Goal: Task Accomplishment & Management: Manage account settings

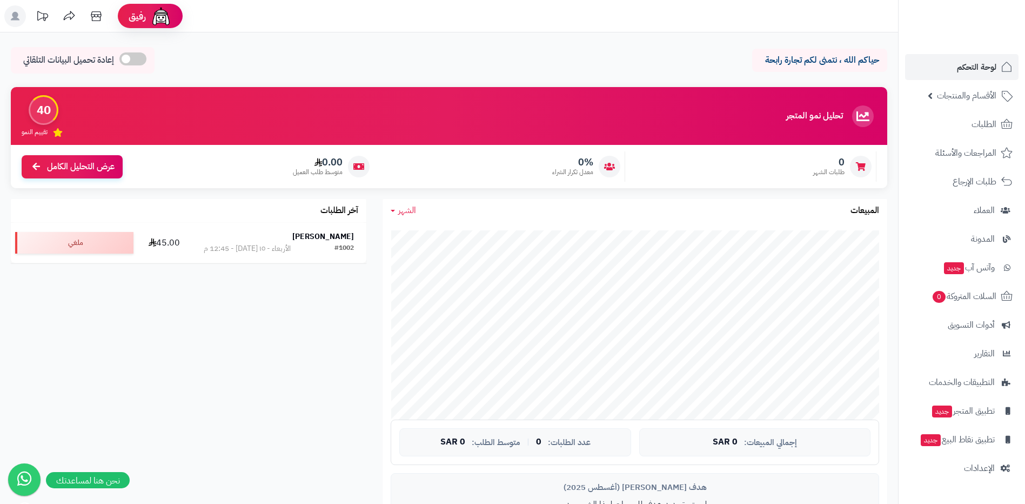
scroll to position [108, 0]
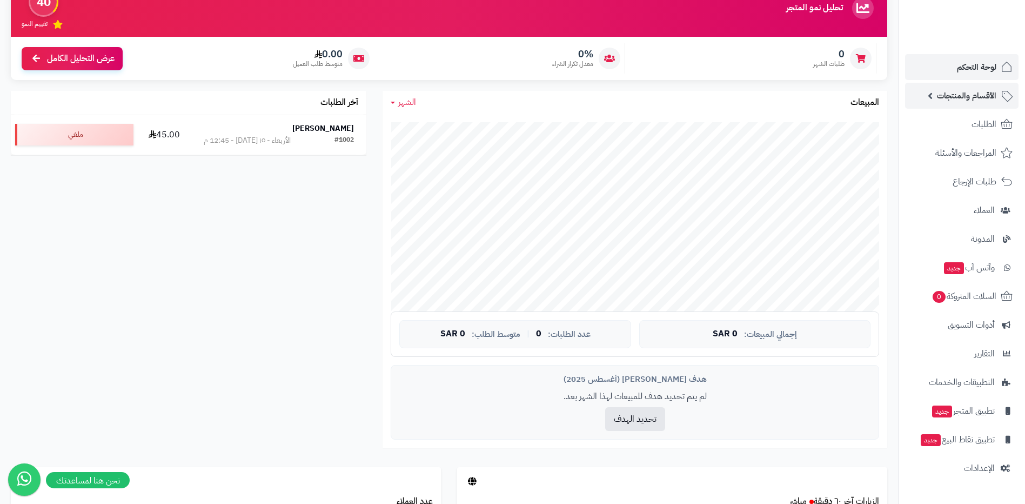
click at [988, 105] on link "الأقسام والمنتجات" at bounding box center [961, 96] width 113 height 26
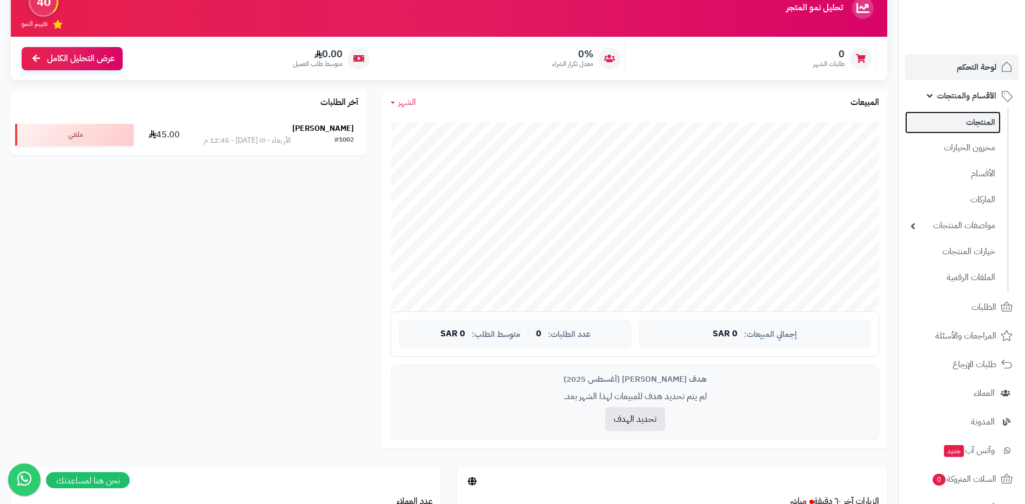
click at [984, 123] on link "المنتجات" at bounding box center [953, 122] width 96 height 22
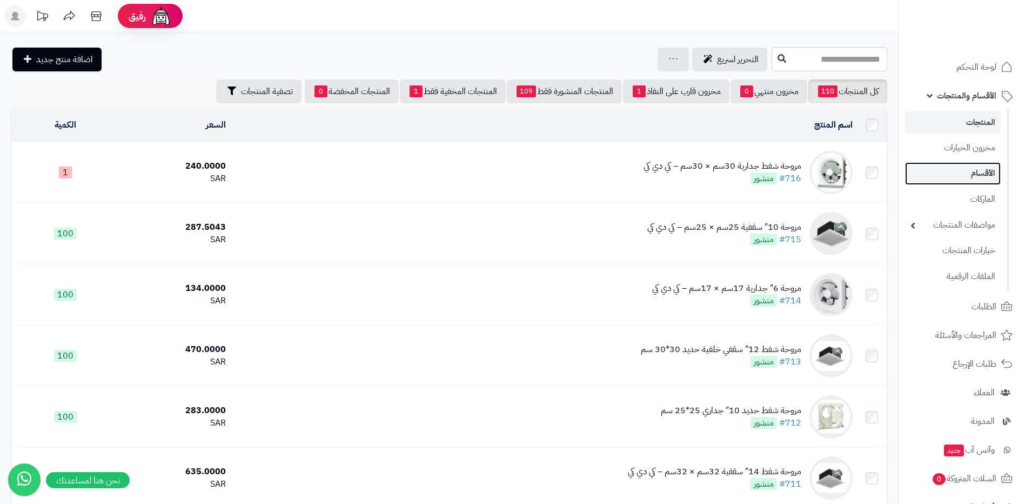
click at [961, 165] on link "الأقسام" at bounding box center [953, 173] width 96 height 22
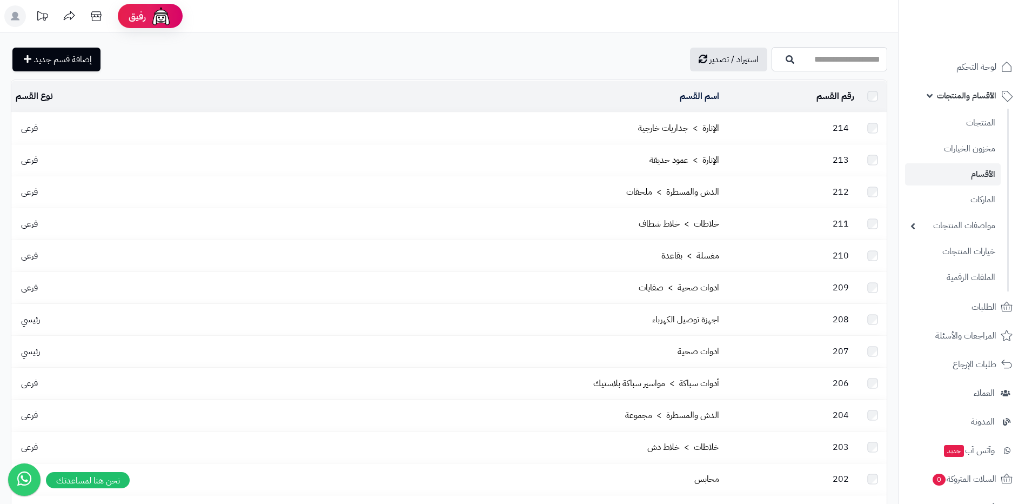
click at [775, 66] on input "اسم القسم" at bounding box center [830, 59] width 116 height 24
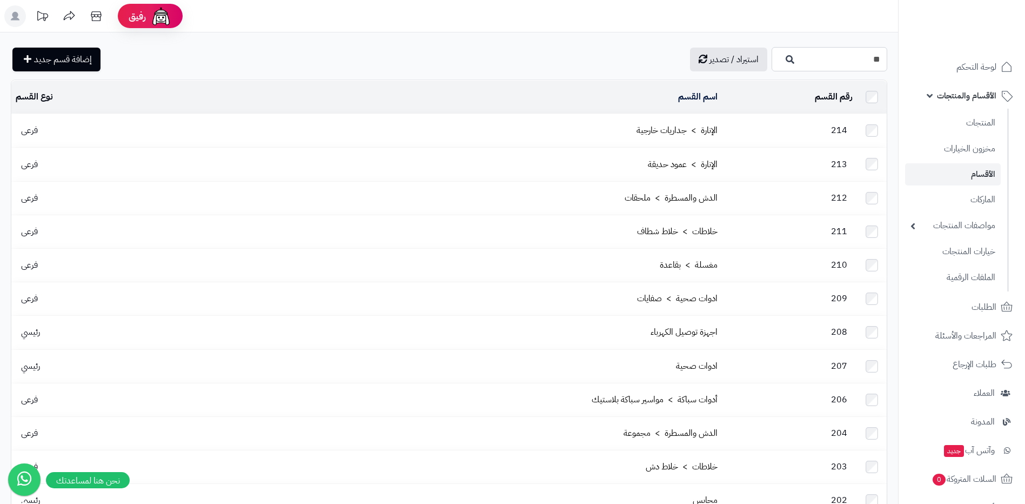
type input "*"
type input "****"
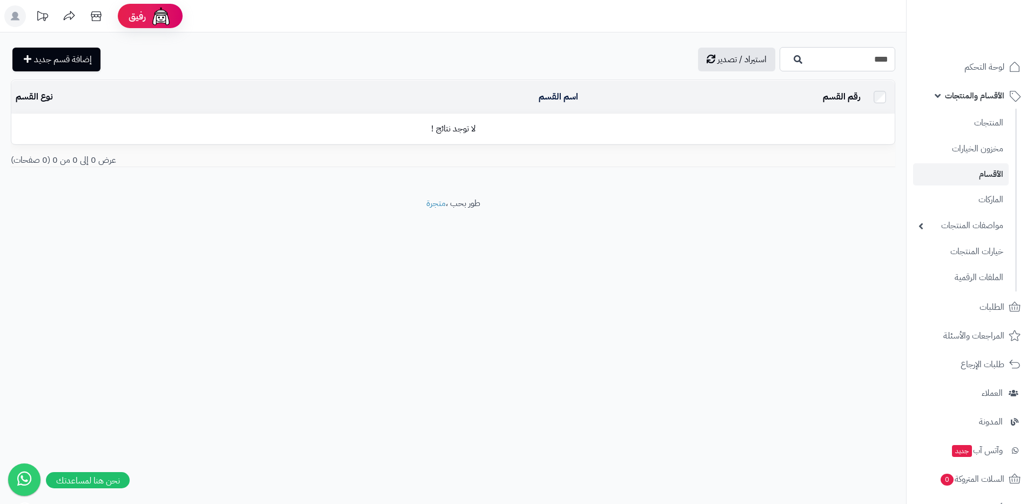
click at [826, 60] on input "****" at bounding box center [838, 59] width 116 height 24
type input "*****"
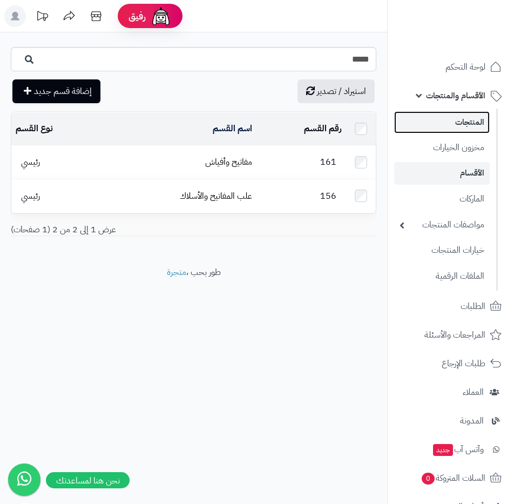
click at [461, 121] on link "المنتجات" at bounding box center [442, 122] width 96 height 22
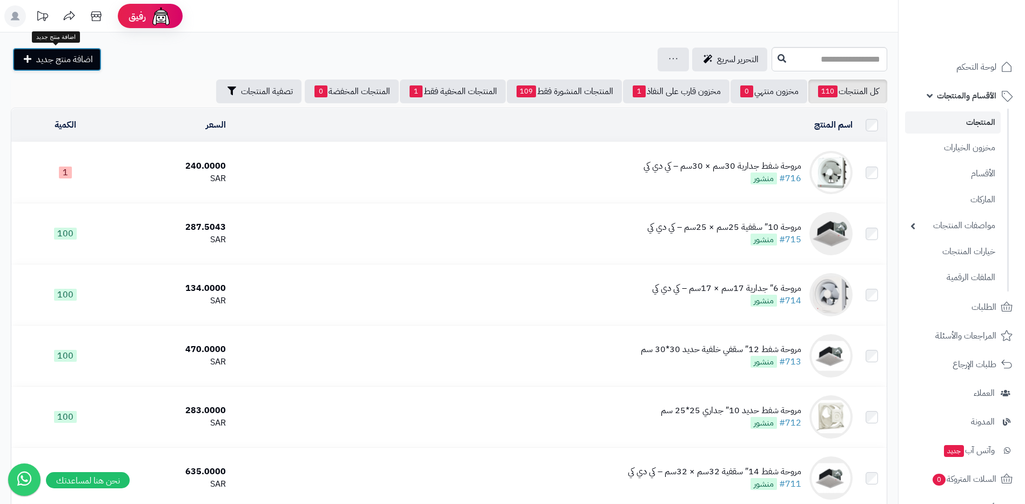
click at [90, 60] on span "اضافة منتج جديد" at bounding box center [64, 59] width 57 height 13
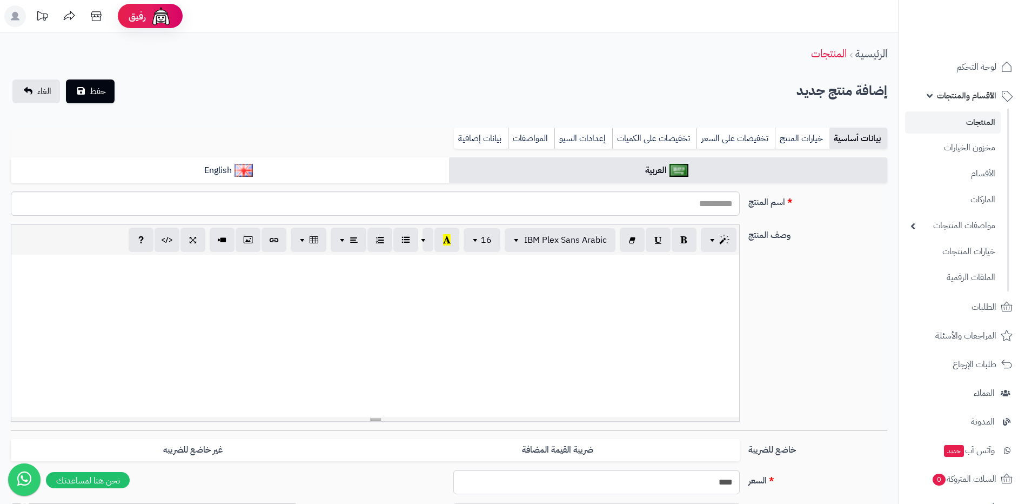
select select
click at [947, 118] on link "المنتجات" at bounding box center [953, 122] width 96 height 22
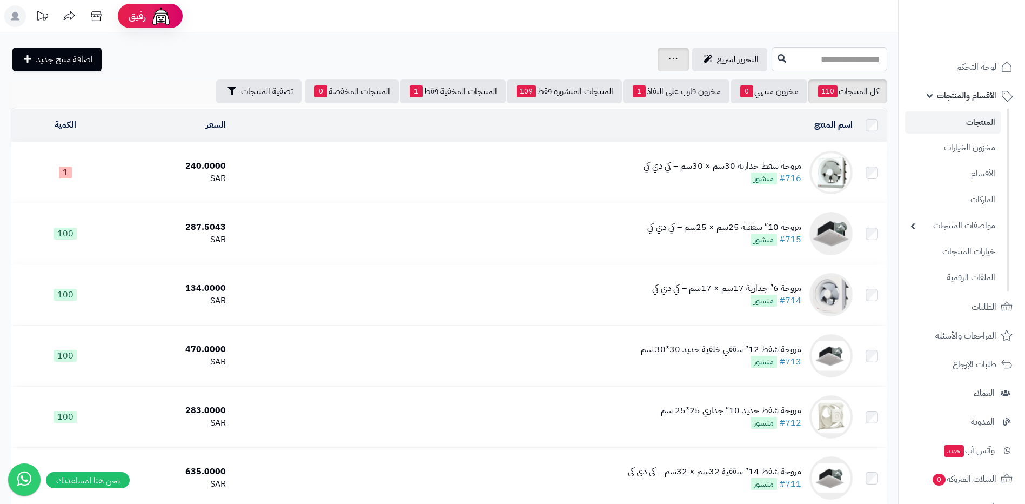
click at [658, 49] on div "جرد مخزون المنتجات جرد مخزون الخيارات فقط تعديل أسعار المنتجات الملصقات تصدير ا…" at bounding box center [673, 60] width 31 height 24
click at [658, 56] on div "جرد مخزون المنتجات جرد مخزون الخيارات فقط تعديل أسعار المنتجات الملصقات تصدير ا…" at bounding box center [673, 60] width 31 height 24
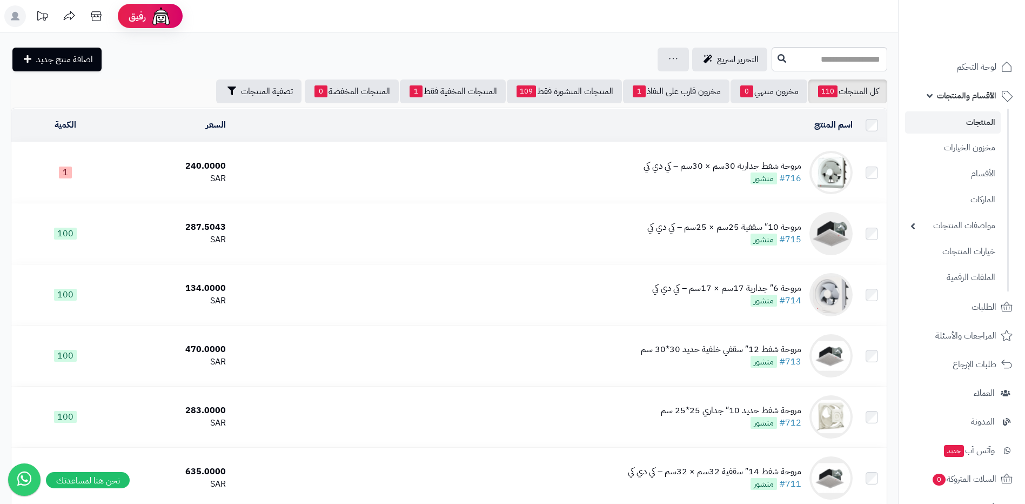
click at [573, 55] on div "التحرير لسريع جرد مخزون المنتجات جرد مخزون الخيارات فقط تعديل أسعار المنتجات ال…" at bounding box center [390, 60] width 758 height 24
click at [658, 53] on div "جرد مخزون المنتجات جرد مخزون الخيارات فقط تعديل أسعار المنتجات الملصقات تصدير ا…" at bounding box center [673, 60] width 31 height 24
click at [669, 60] on icon at bounding box center [673, 58] width 9 height 7
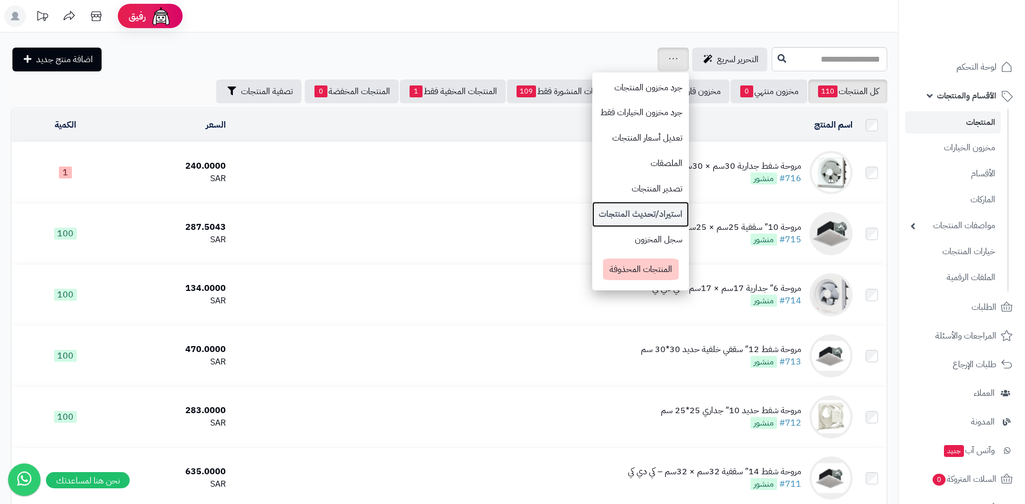
click at [603, 206] on link "استيراد/تحديث المنتجات" at bounding box center [640, 214] width 97 height 25
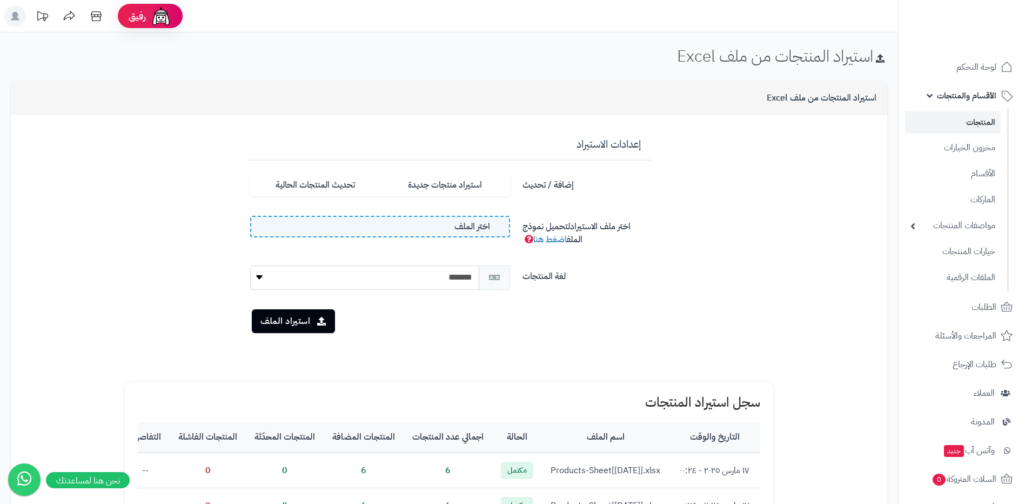
click at [478, 220] on span "اختر الملف" at bounding box center [472, 226] width 36 height 12
click at [0, 0] on input "اختر الملف" at bounding box center [0, 0] width 0 height 0
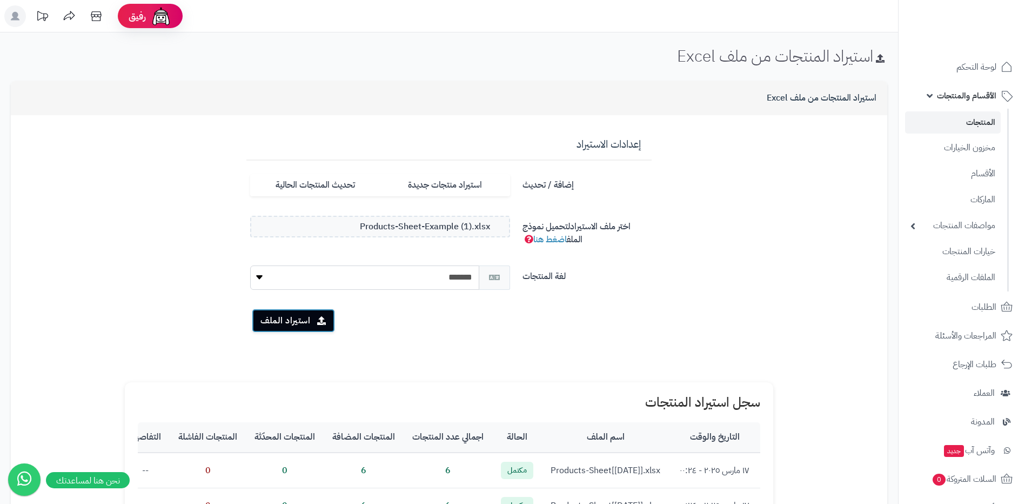
click at [319, 310] on button "استيراد الملف" at bounding box center [293, 321] width 83 height 24
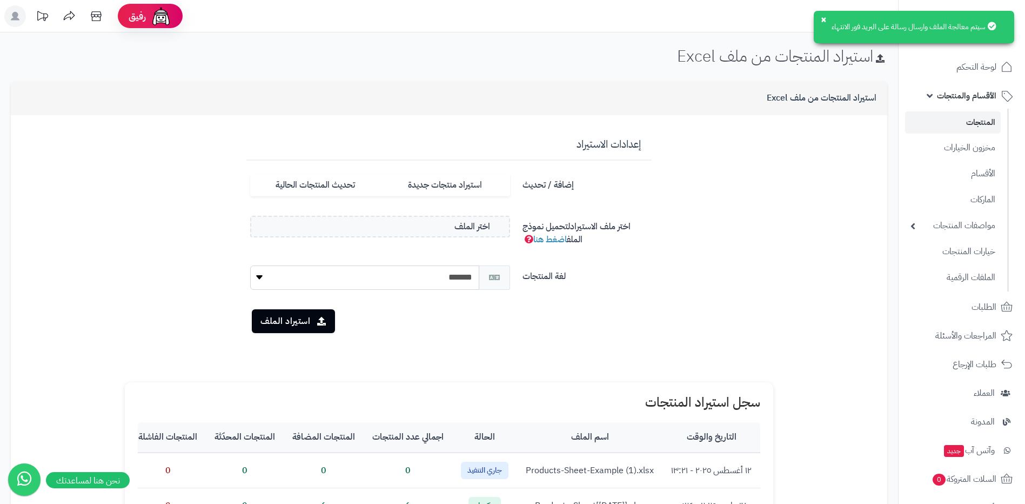
click at [980, 124] on link "المنتجات" at bounding box center [953, 122] width 96 height 22
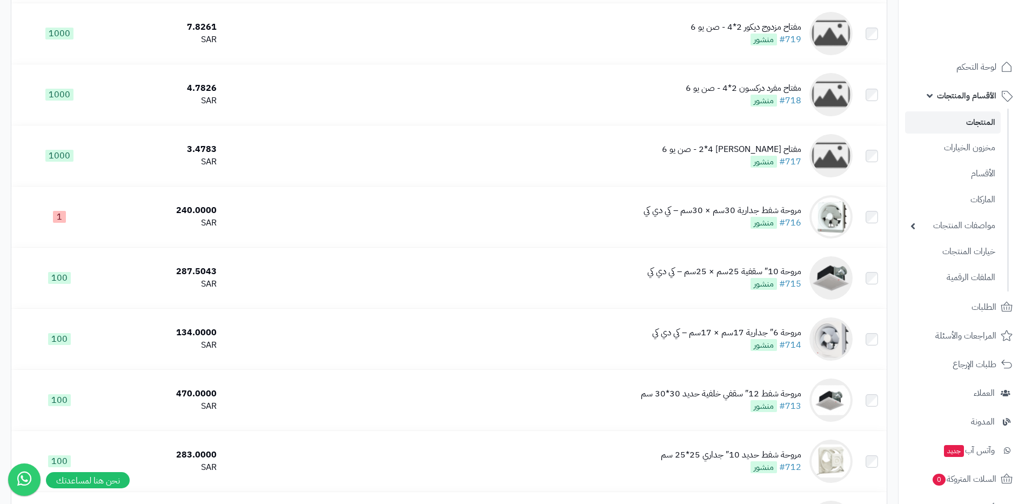
scroll to position [1243, 0]
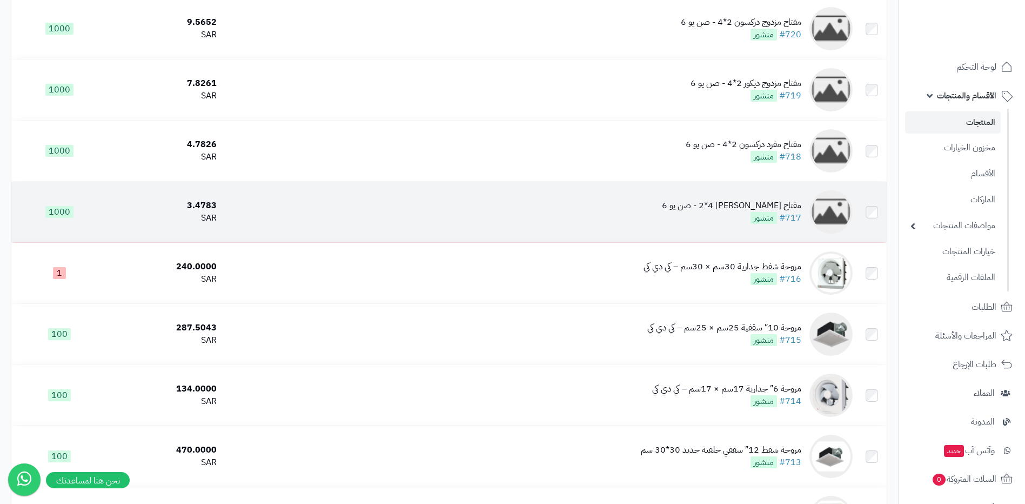
click at [653, 205] on td "مفتاح [PERSON_NAME] 2*4 - صن يو 6 #717 منشور" at bounding box center [539, 212] width 636 height 61
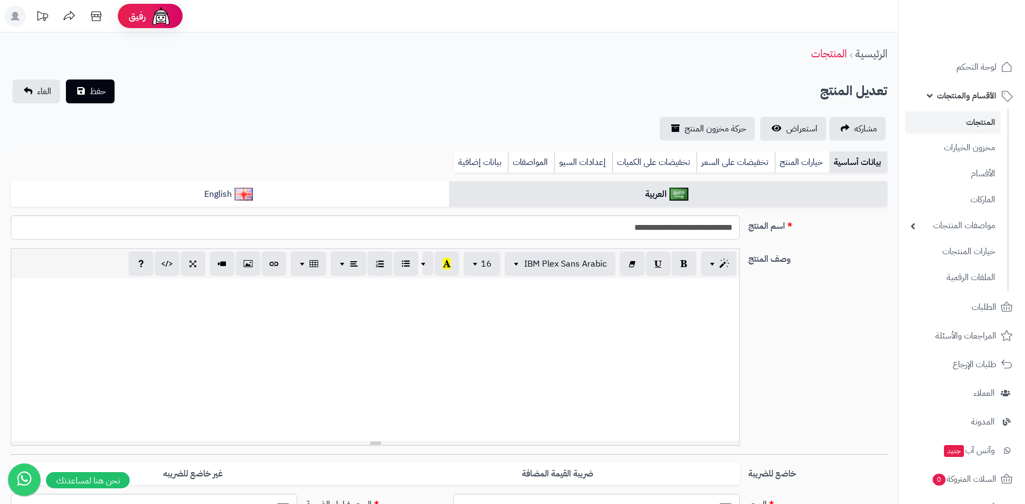
select select
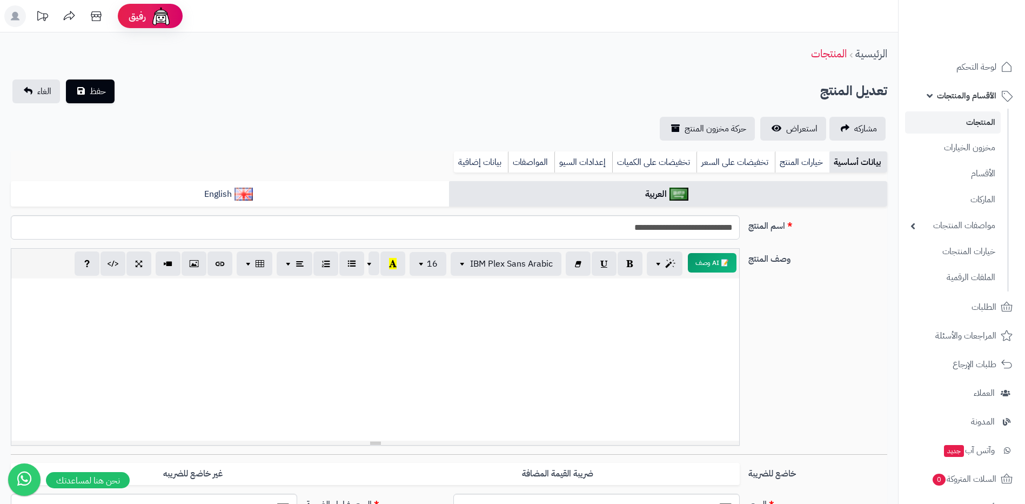
click at [949, 126] on link "المنتجات" at bounding box center [953, 122] width 96 height 22
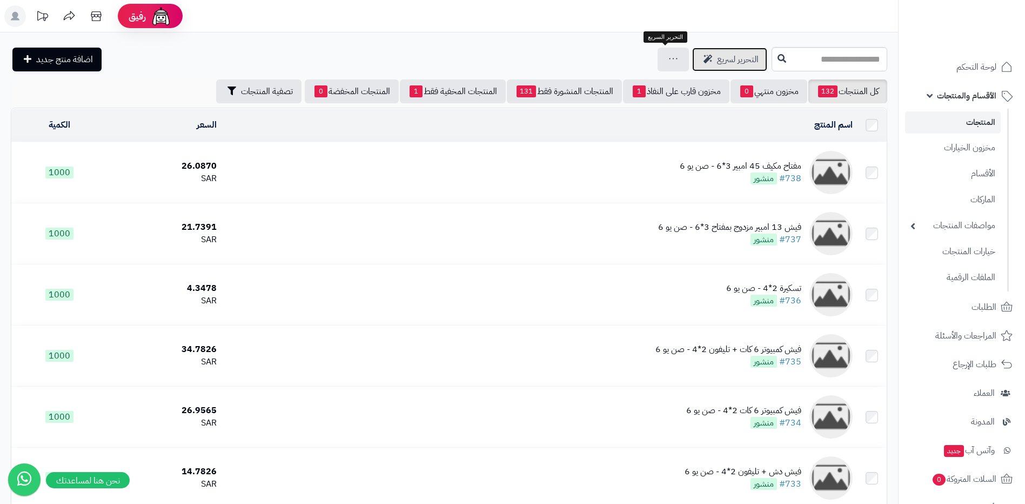
click at [717, 64] on span "التحرير لسريع" at bounding box center [738, 59] width 42 height 13
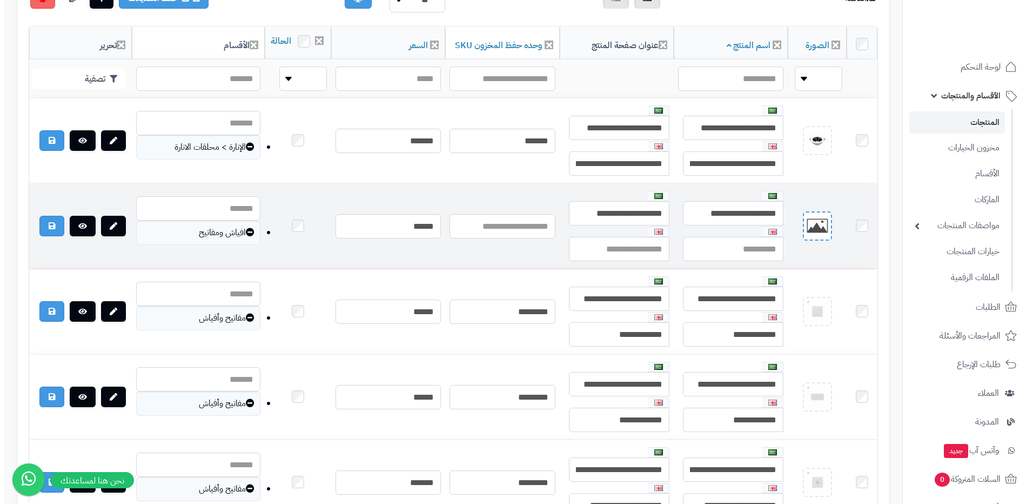
scroll to position [270, 0]
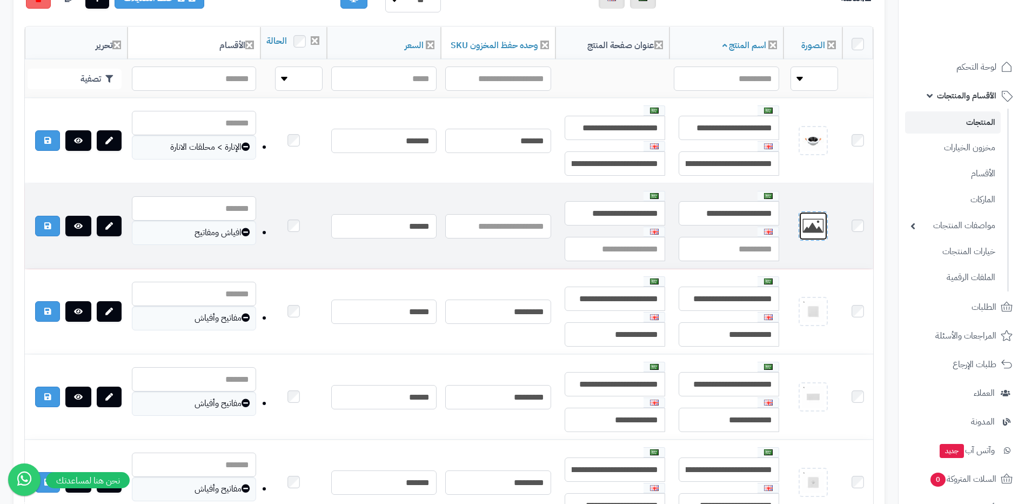
click at [816, 237] on img at bounding box center [813, 226] width 22 height 22
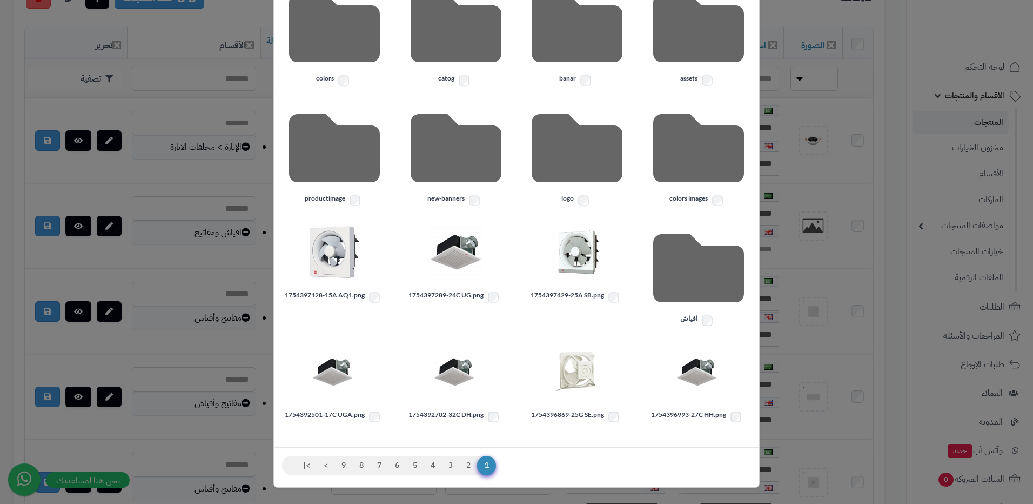
scroll to position [0, 0]
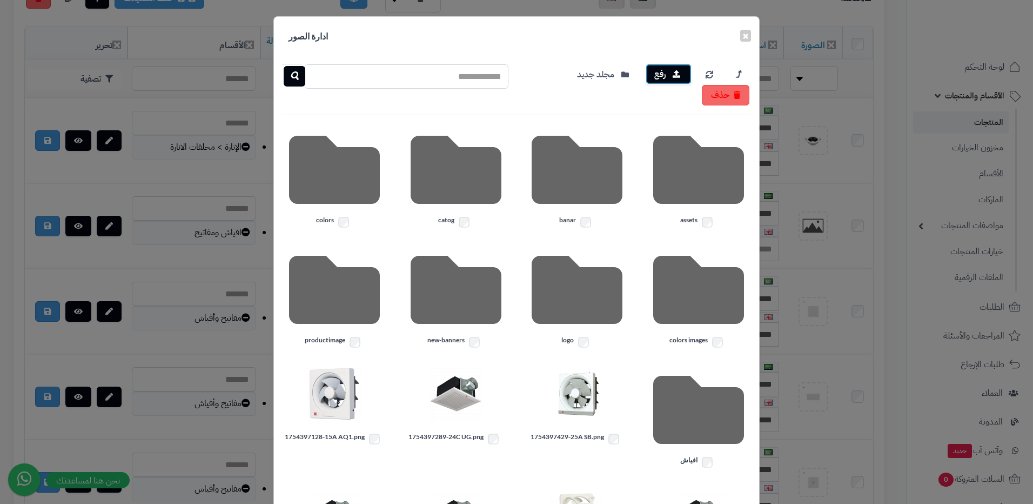
click at [666, 75] on button "رفع" at bounding box center [669, 74] width 46 height 21
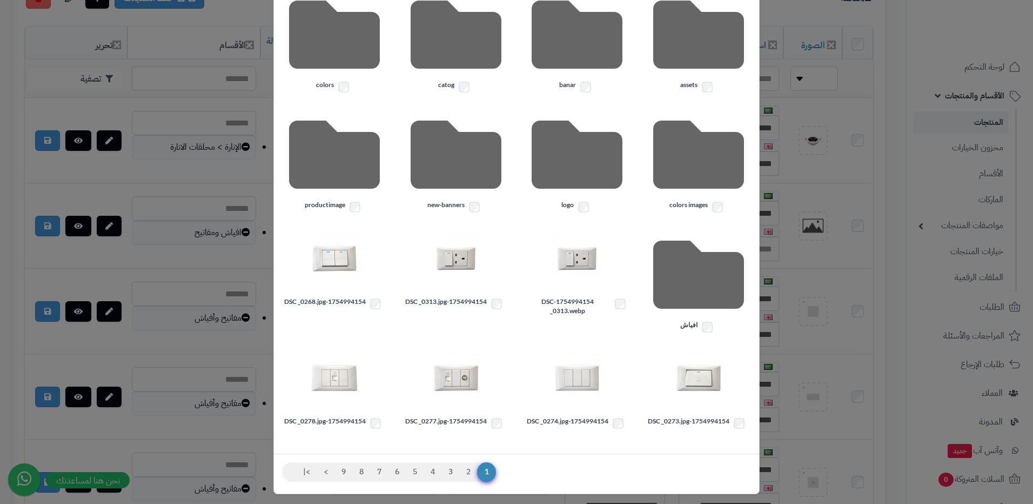
scroll to position [142, 0]
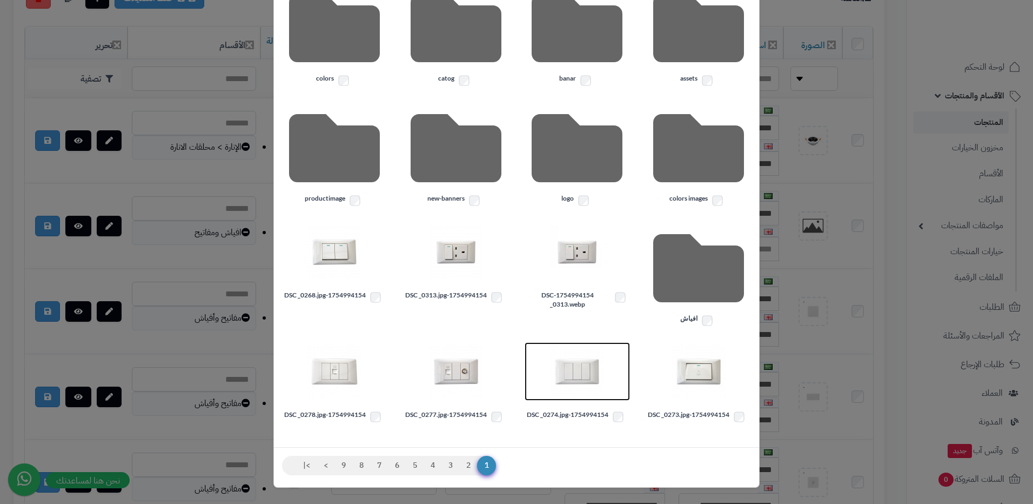
click at [585, 374] on img at bounding box center [577, 371] width 54 height 54
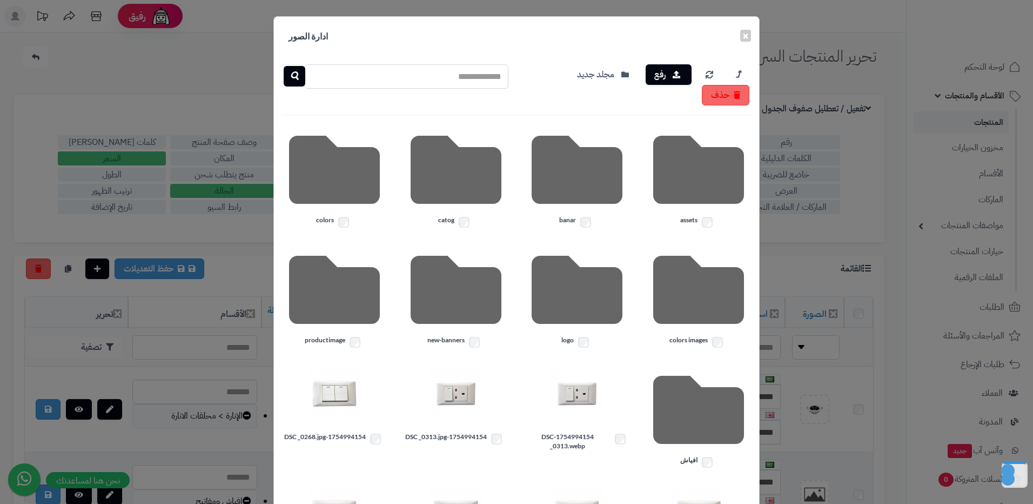
click at [831, 330] on div "× ادارة الصور رفع مجلد جديد حذف assets banar catog colors colors images logo ne…" at bounding box center [516, 252] width 1033 height 504
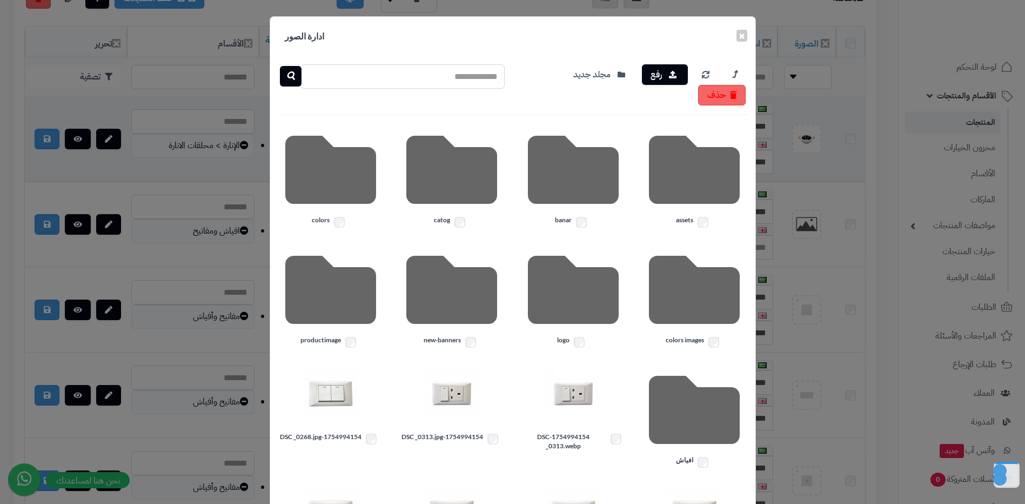
click at [828, 200] on td at bounding box center [807, 224] width 58 height 85
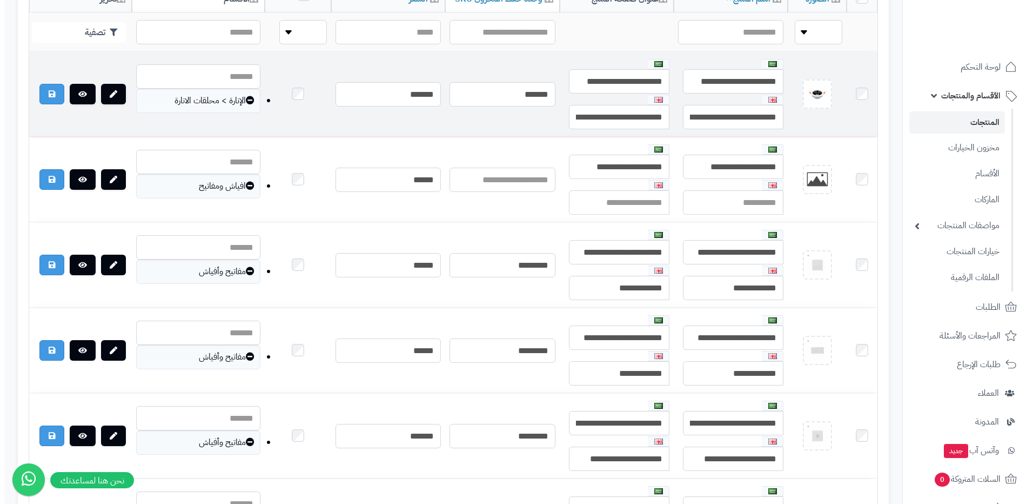
scroll to position [324, 0]
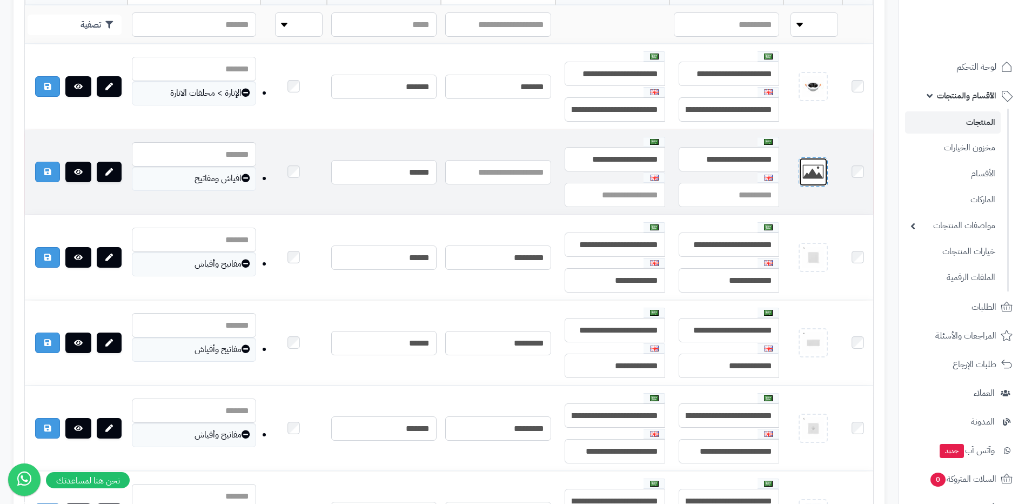
click at [821, 183] on img at bounding box center [813, 172] width 22 height 22
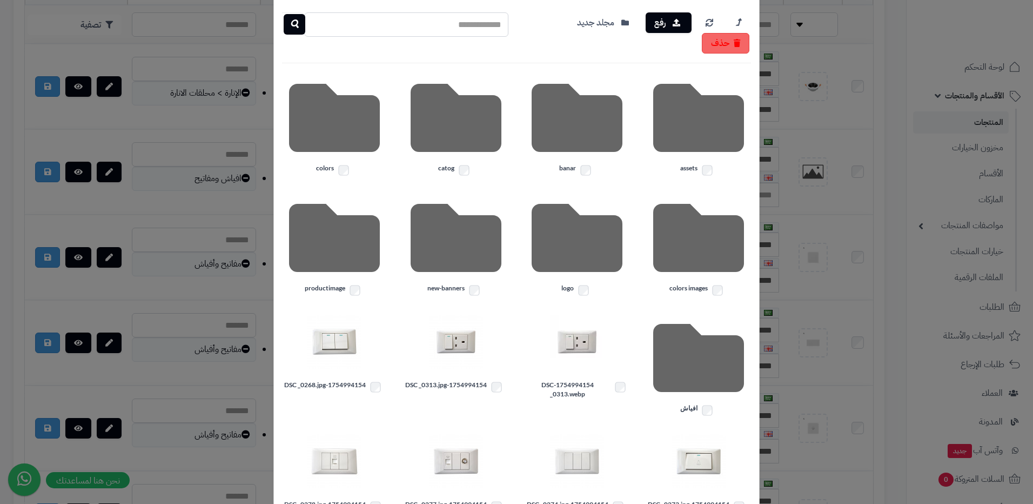
scroll to position [0, 0]
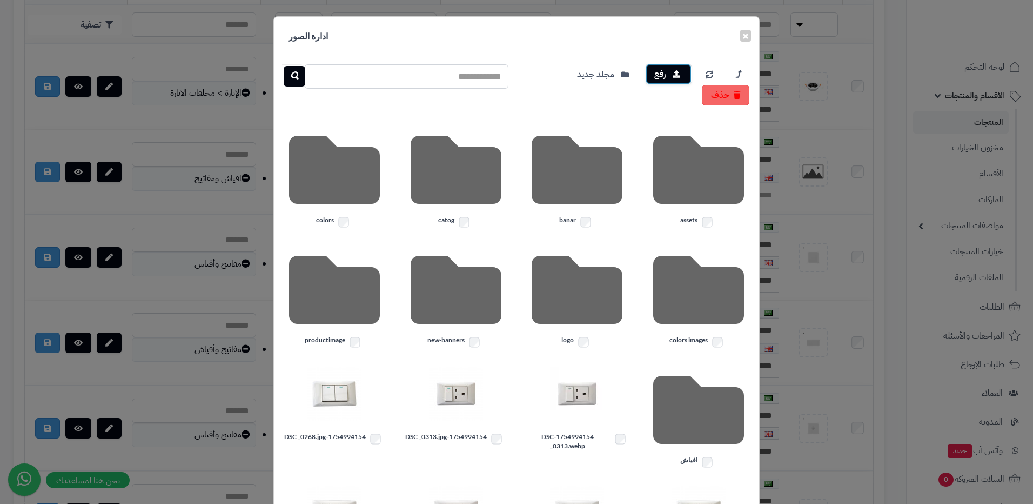
click at [661, 79] on button "رفع" at bounding box center [669, 74] width 46 height 21
click at [741, 73] on icon at bounding box center [738, 75] width 5 height 14
click at [713, 73] on icon at bounding box center [710, 75] width 8 height 8
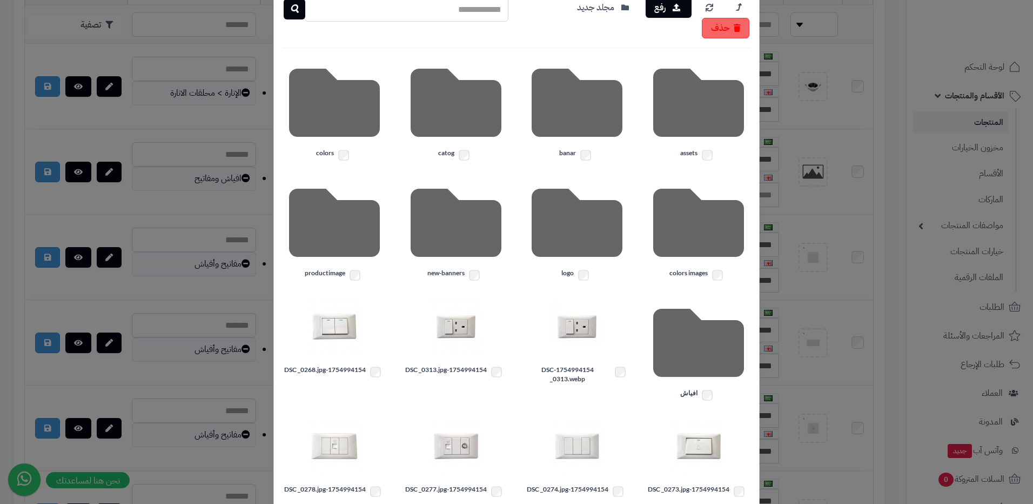
scroll to position [142, 0]
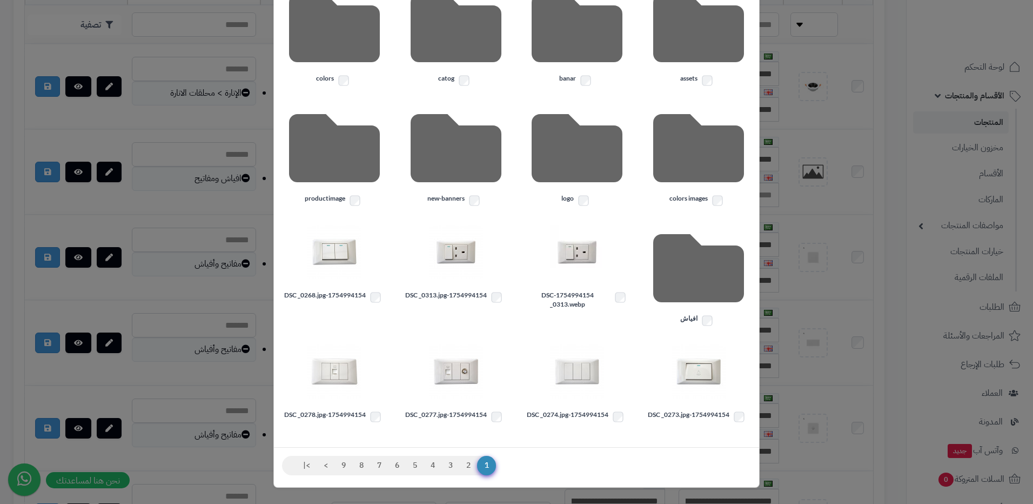
click at [597, 412] on label "1754994154-DSC _0274.jpg" at bounding box center [577, 417] width 105 height 14
drag, startPoint x: 597, startPoint y: 412, endPoint x: 844, endPoint y: 399, distance: 246.8
click at [882, 402] on div "× ادارة الصور رفع مجلد جديد حذف assets banar catog colors colors images logo ne…" at bounding box center [516, 252] width 1033 height 504
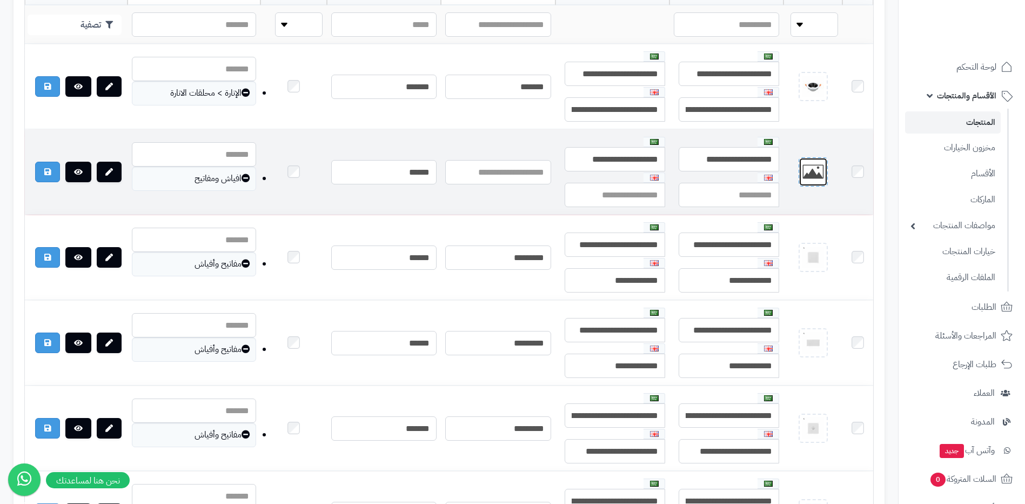
click at [811, 177] on img at bounding box center [813, 172] width 22 height 22
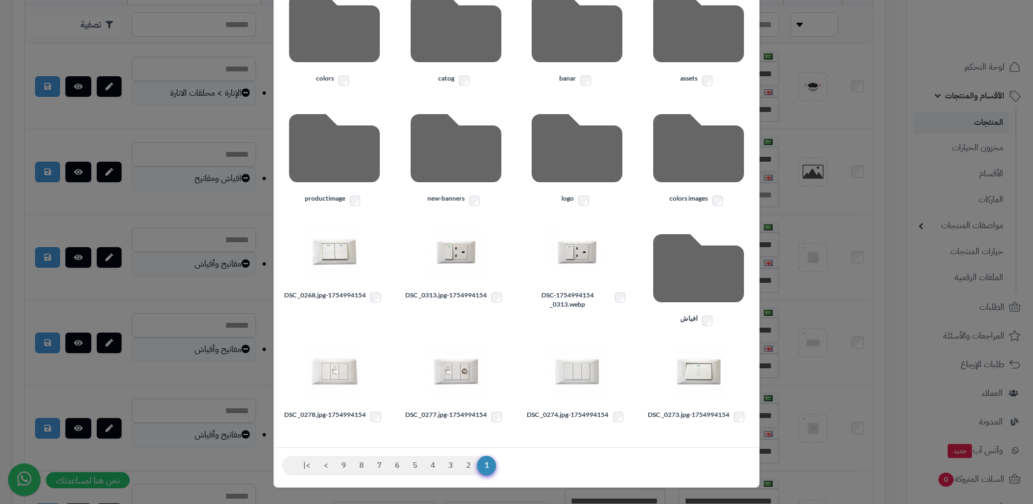
click at [616, 417] on label "1754994154-DSC _0274.jpg" at bounding box center [577, 417] width 105 height 14
drag, startPoint x: 616, startPoint y: 417, endPoint x: 604, endPoint y: 418, distance: 12.0
click at [604, 418] on label "1754994154-DSC _0274.jpg" at bounding box center [577, 417] width 105 height 14
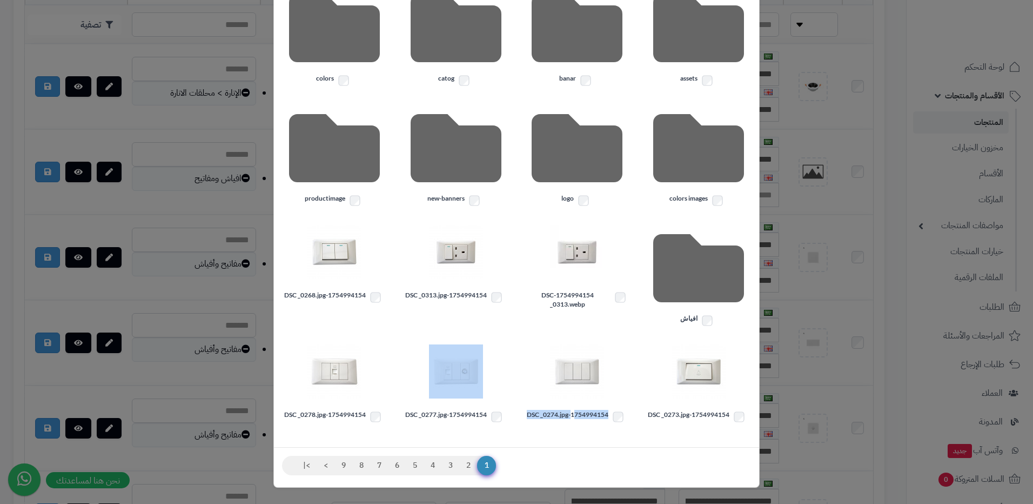
click at [604, 418] on label "1754994154-DSC _0274.jpg" at bounding box center [577, 417] width 105 height 14
drag, startPoint x: 604, startPoint y: 418, endPoint x: 606, endPoint y: 439, distance: 21.7
click at [604, 439] on div "رفع مجلد جديد حذف assets banar catog colors colors images logo new-banners prod…" at bounding box center [516, 181] width 485 height 532
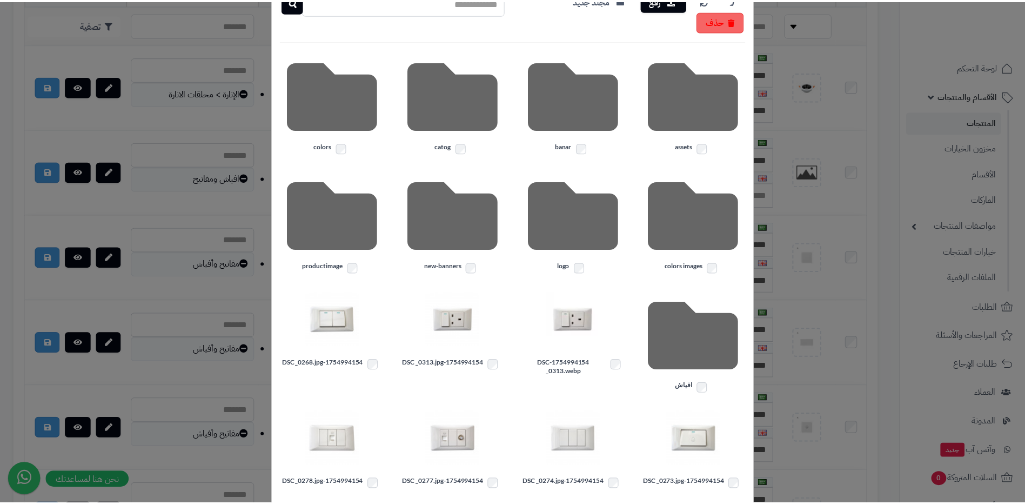
scroll to position [0, 0]
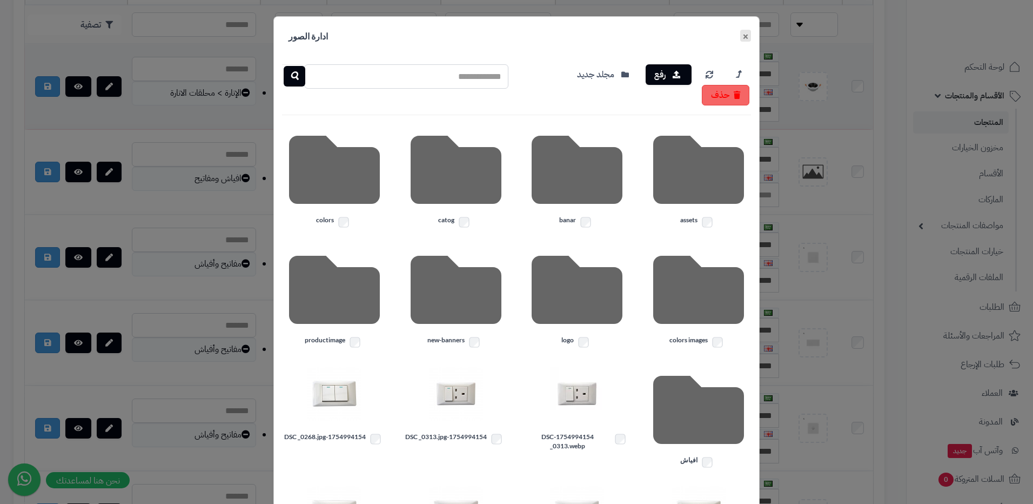
drag, startPoint x: 749, startPoint y: 39, endPoint x: 794, endPoint y: 137, distance: 107.8
click at [749, 39] on button "×" at bounding box center [745, 36] width 11 height 12
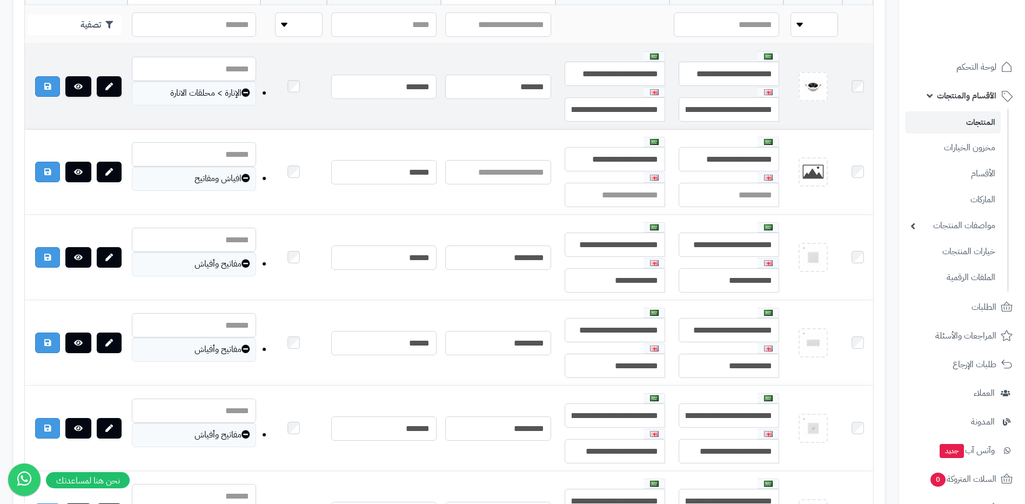
click at [804, 129] on td at bounding box center [813, 86] width 58 height 85
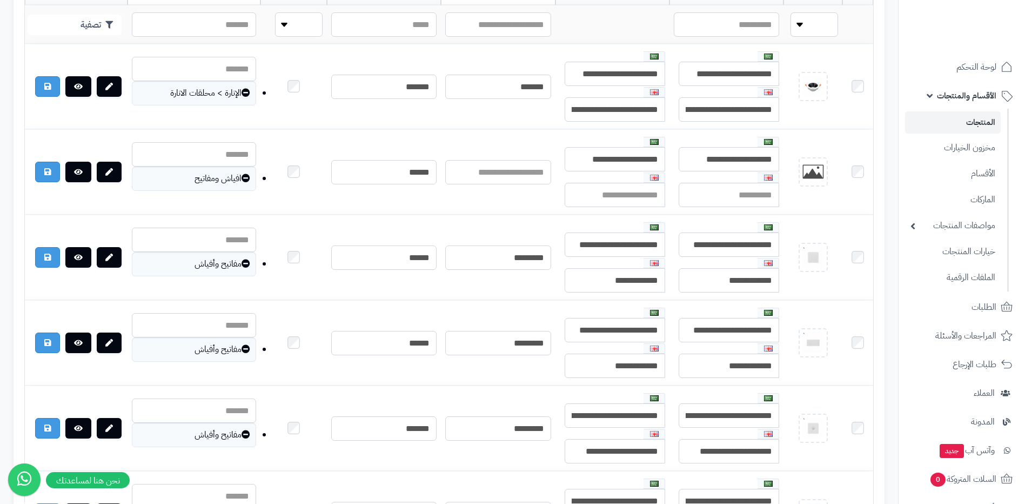
click at [934, 117] on link "المنتجات" at bounding box center [953, 122] width 96 height 22
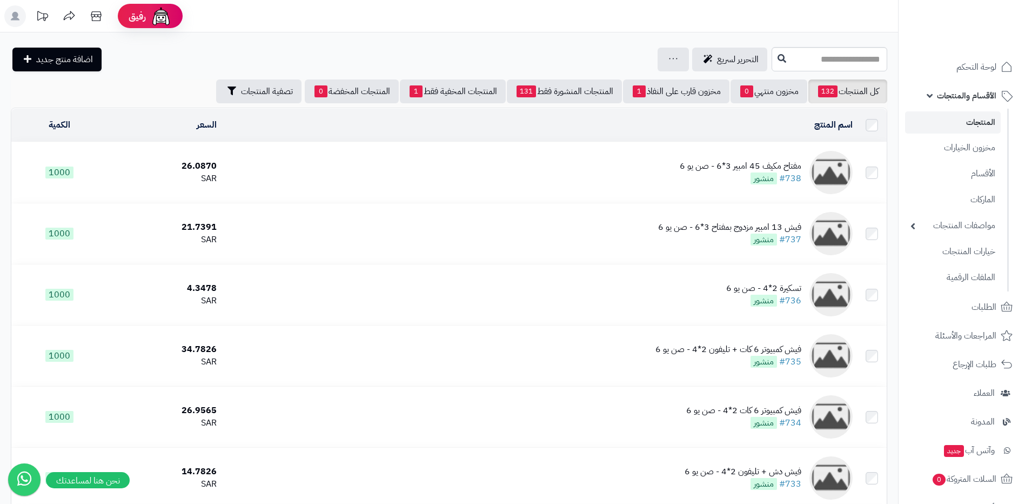
click at [697, 171] on div "مفتاح مكيف 45 امبير 3*6 - صن يو 6 #738 منشور" at bounding box center [741, 172] width 122 height 25
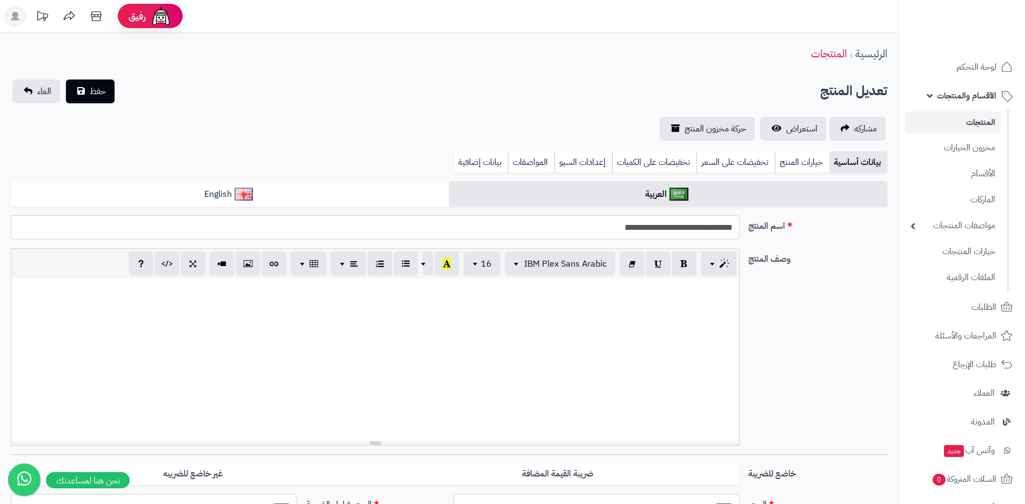
select select
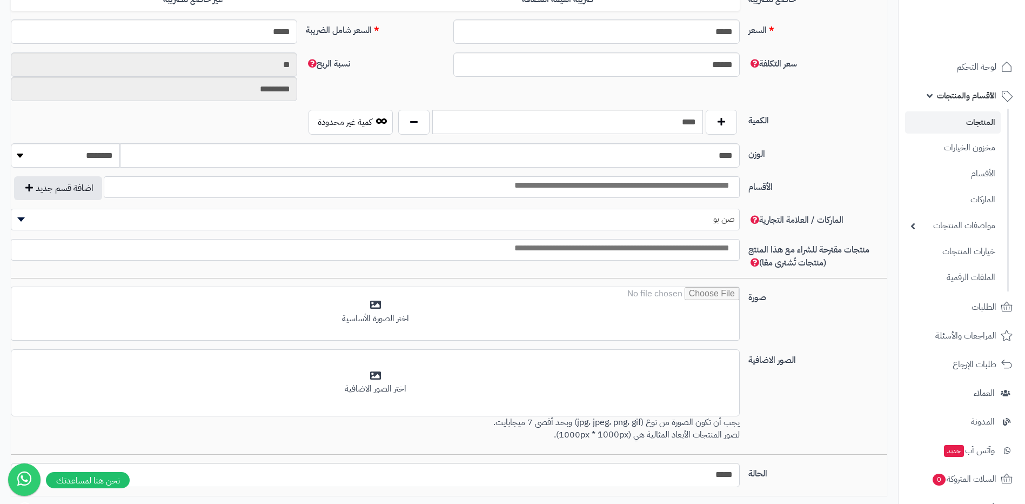
scroll to position [551, 0]
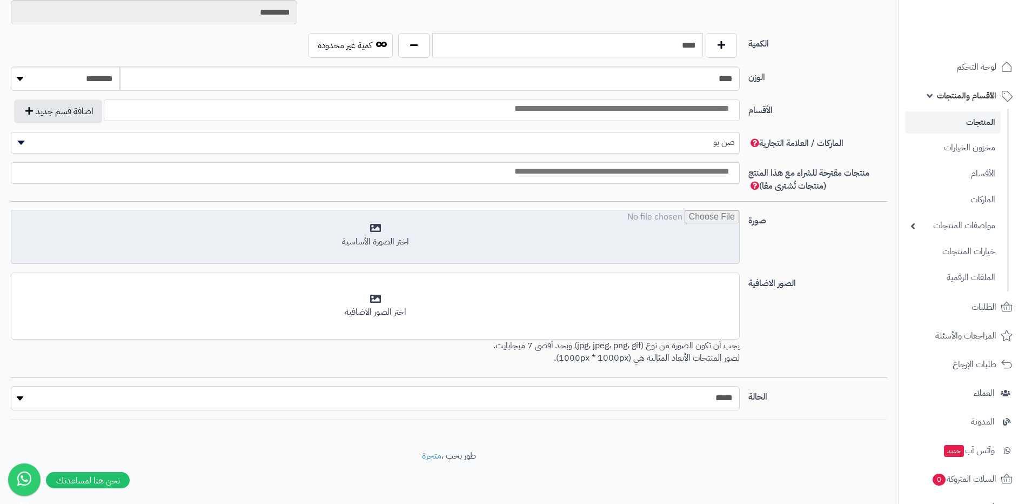
click at [691, 252] on input "file" at bounding box center [375, 237] width 728 height 54
type input "**********"
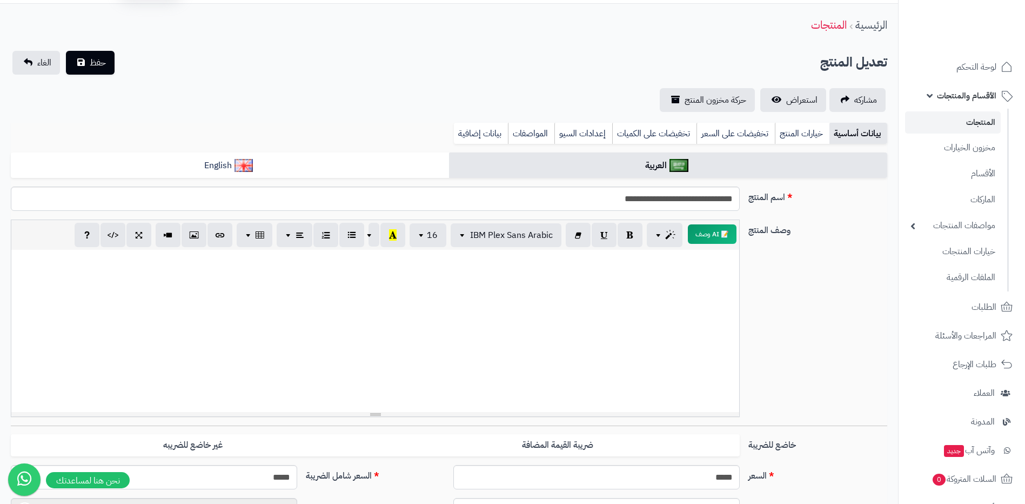
scroll to position [0, 0]
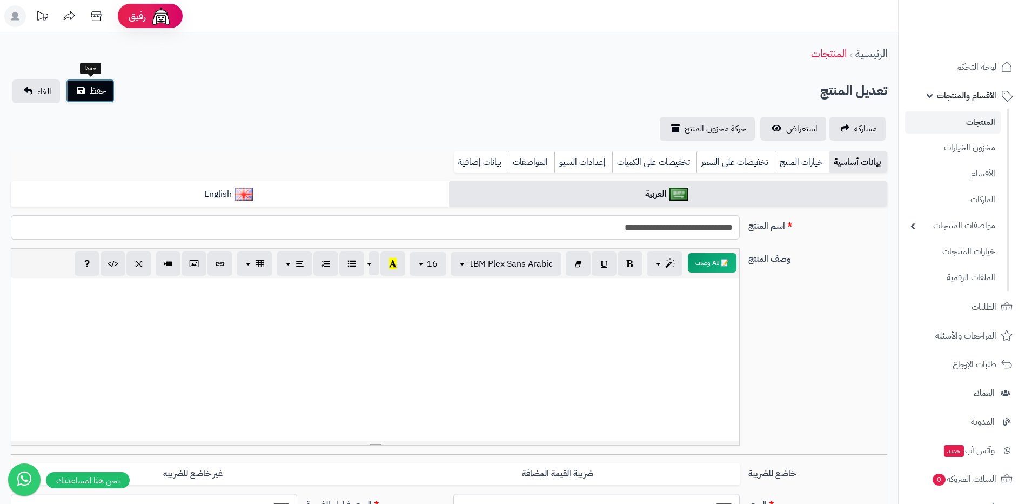
click at [83, 89] on button "حفظ" at bounding box center [90, 91] width 49 height 24
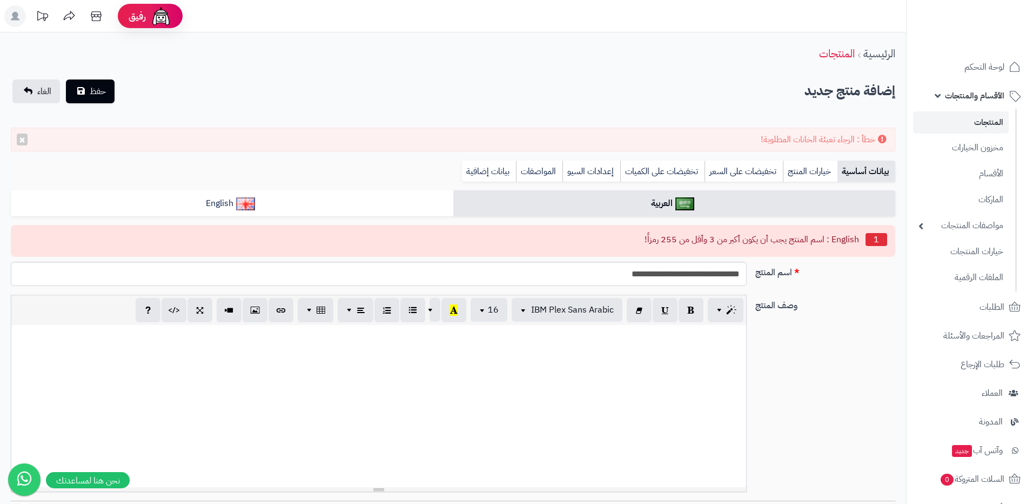
select select
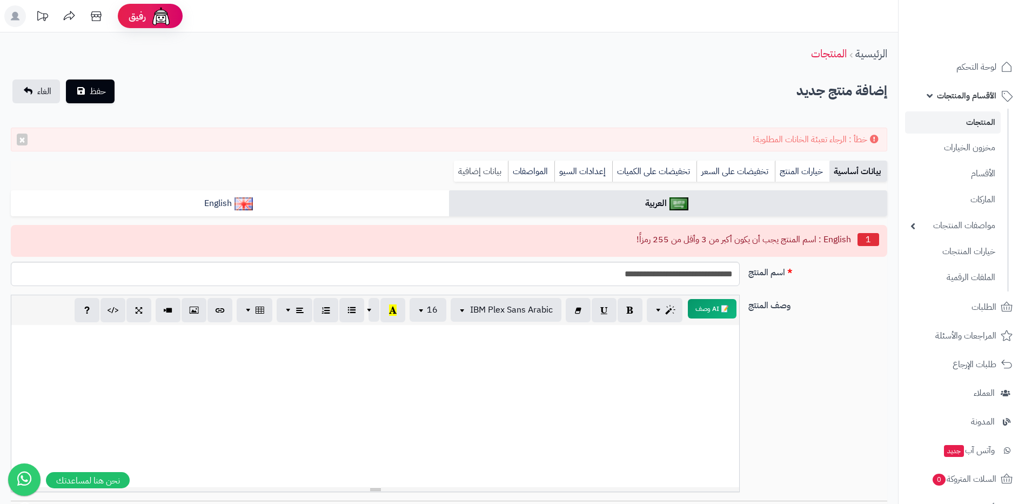
click at [494, 175] on link "بيانات إضافية" at bounding box center [481, 171] width 54 height 22
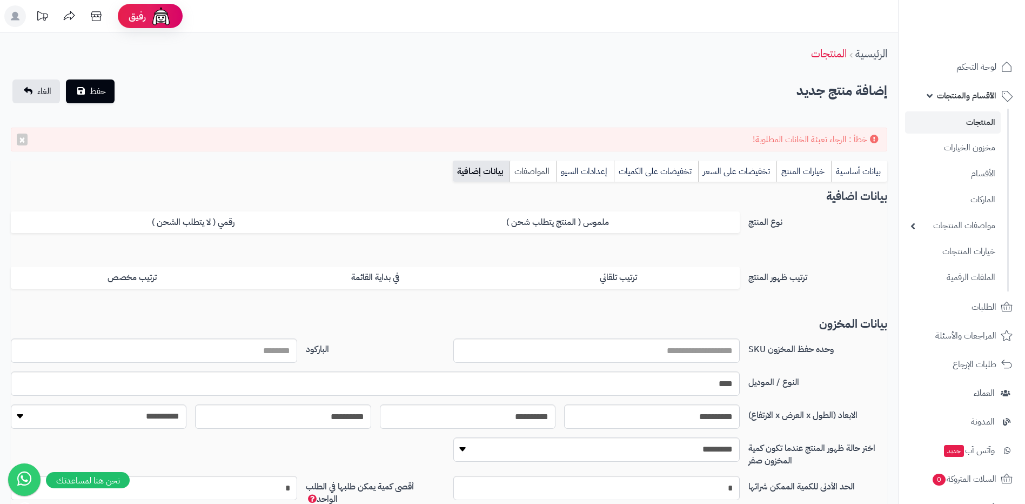
click at [521, 169] on link "المواصفات" at bounding box center [533, 171] width 46 height 22
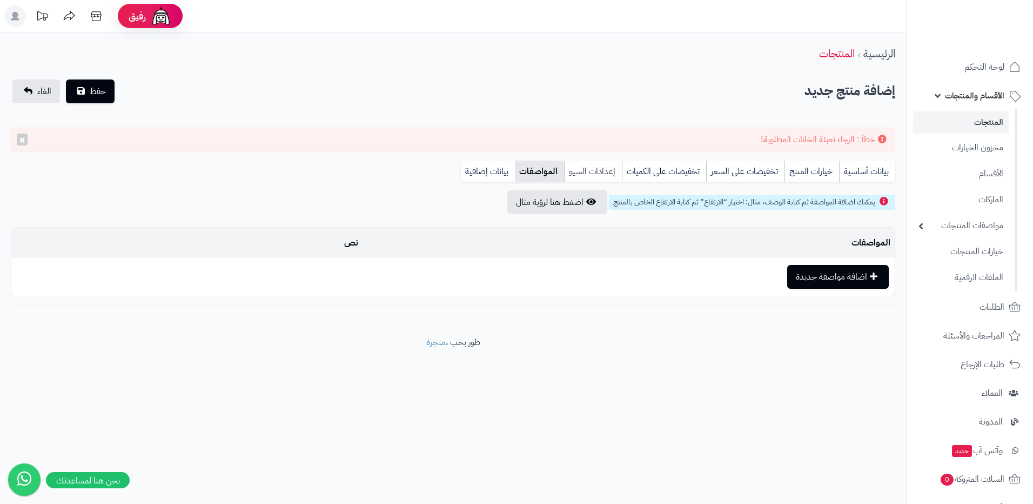
click at [579, 172] on link "إعدادات السيو" at bounding box center [593, 171] width 58 height 22
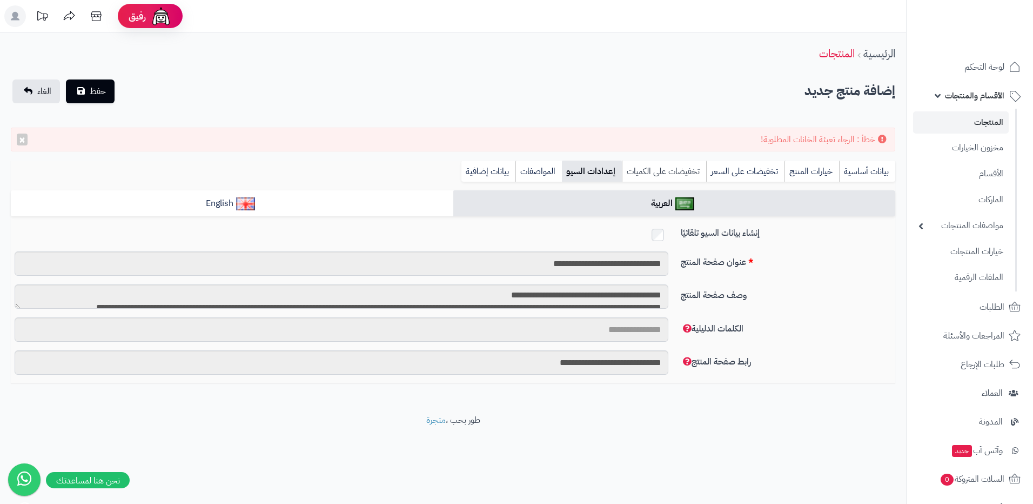
click at [636, 167] on link "تخفيضات على الكميات" at bounding box center [664, 171] width 84 height 22
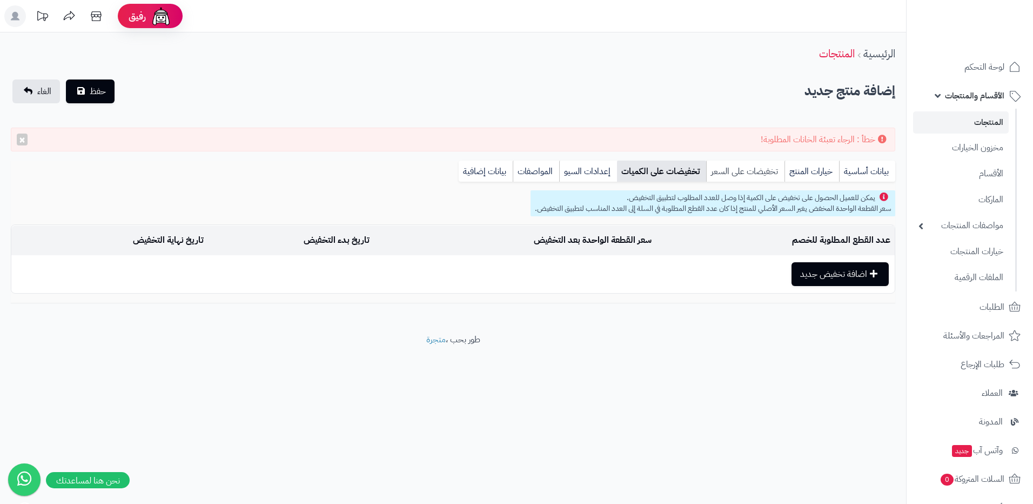
click at [717, 169] on link "تخفيضات على السعر" at bounding box center [745, 171] width 78 height 22
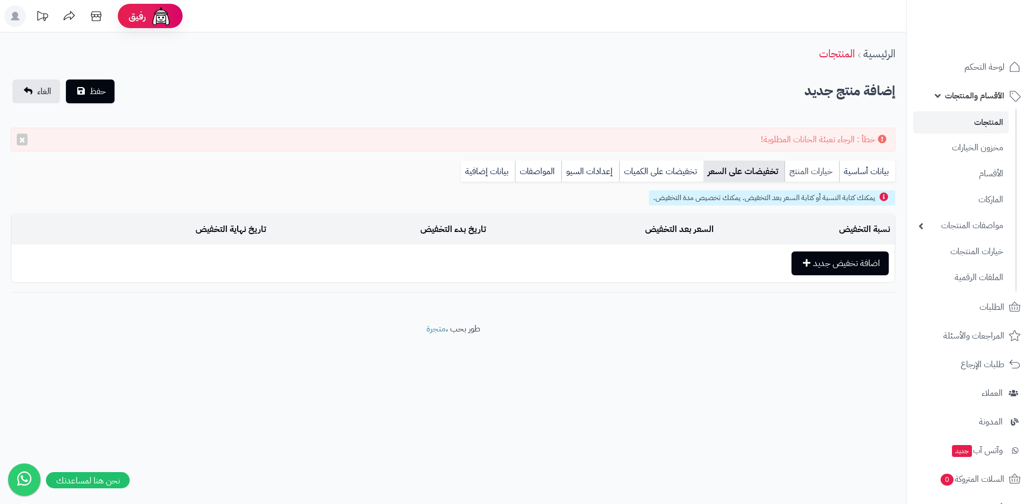
click at [808, 171] on link "خيارات المنتج" at bounding box center [812, 171] width 55 height 22
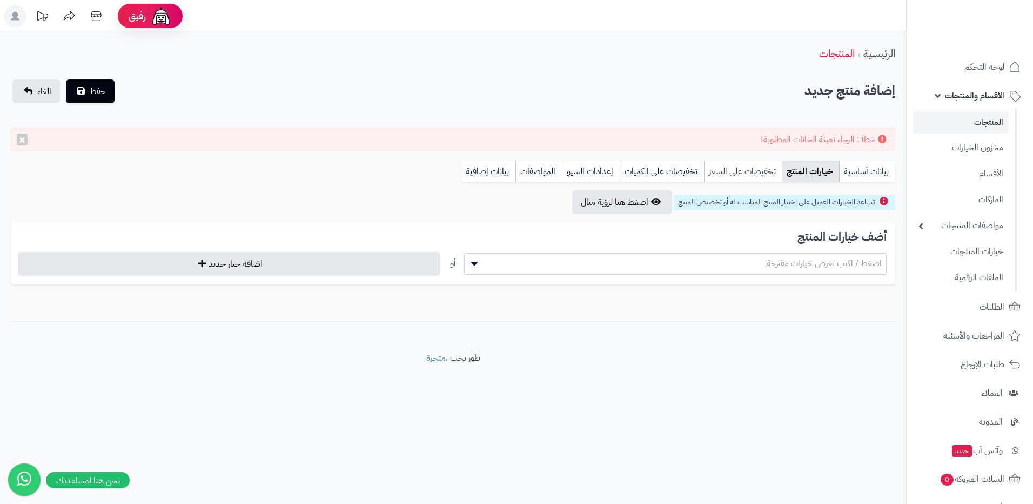
click at [755, 173] on link "تخفيضات على السعر" at bounding box center [743, 171] width 78 height 22
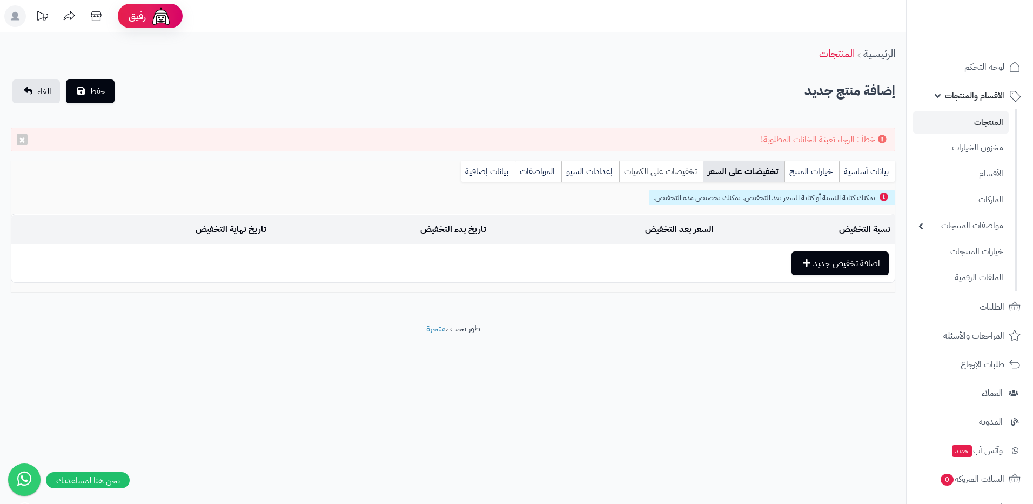
click at [670, 173] on link "تخفيضات على الكميات" at bounding box center [661, 171] width 84 height 22
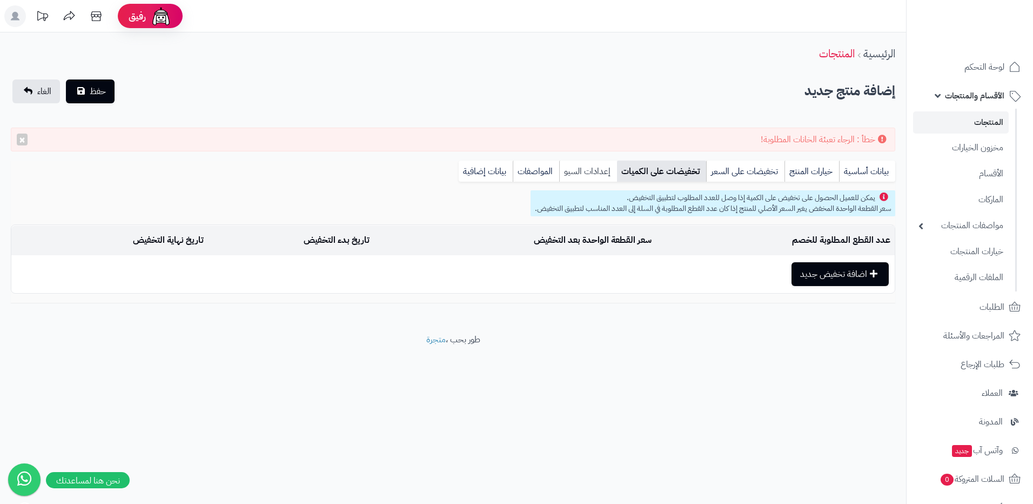
click at [606, 172] on link "إعدادات السيو" at bounding box center [588, 171] width 58 height 22
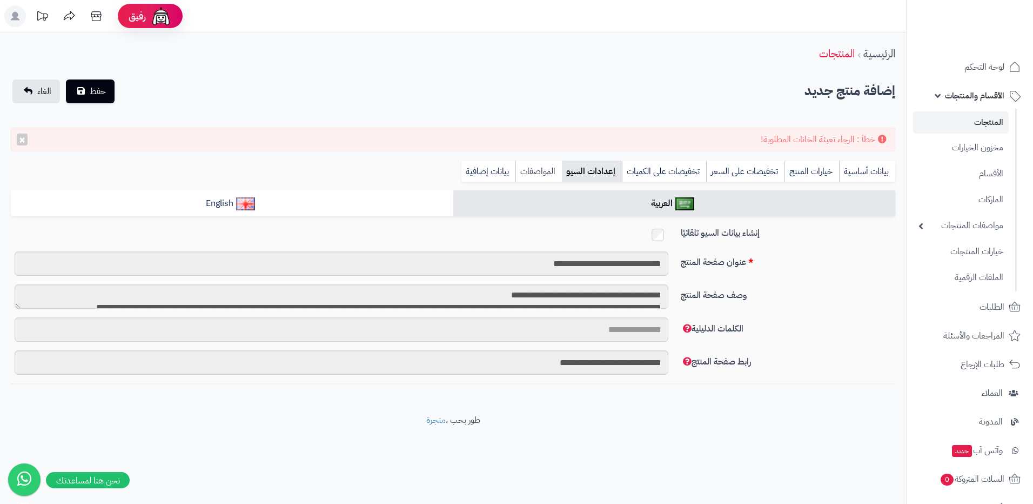
click at [547, 173] on link "المواصفات" at bounding box center [539, 171] width 46 height 22
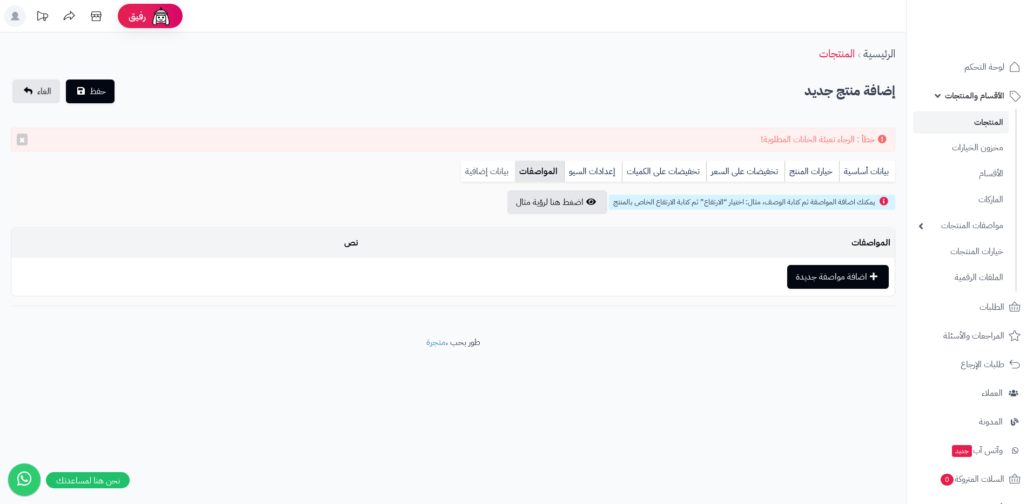
click at [503, 173] on link "بيانات إضافية" at bounding box center [488, 171] width 54 height 22
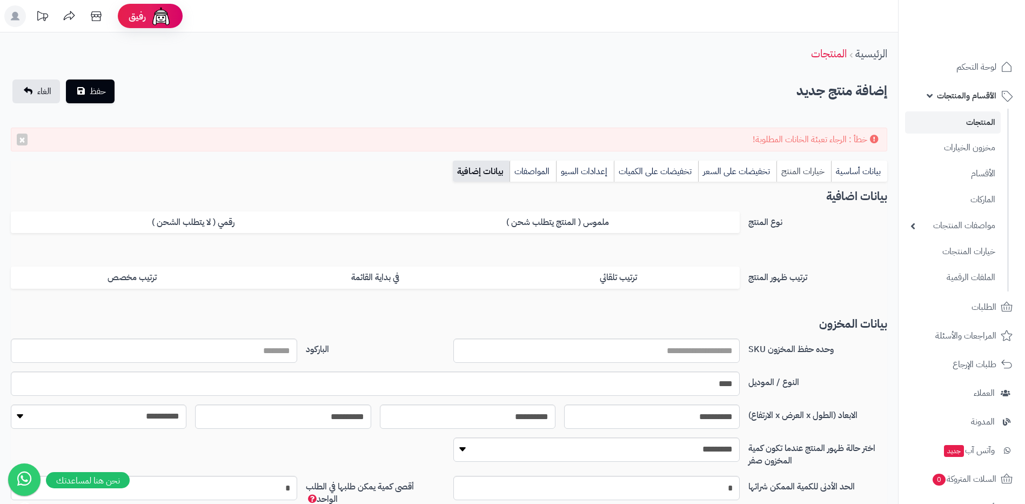
click at [787, 171] on link "خيارات المنتج" at bounding box center [804, 171] width 55 height 22
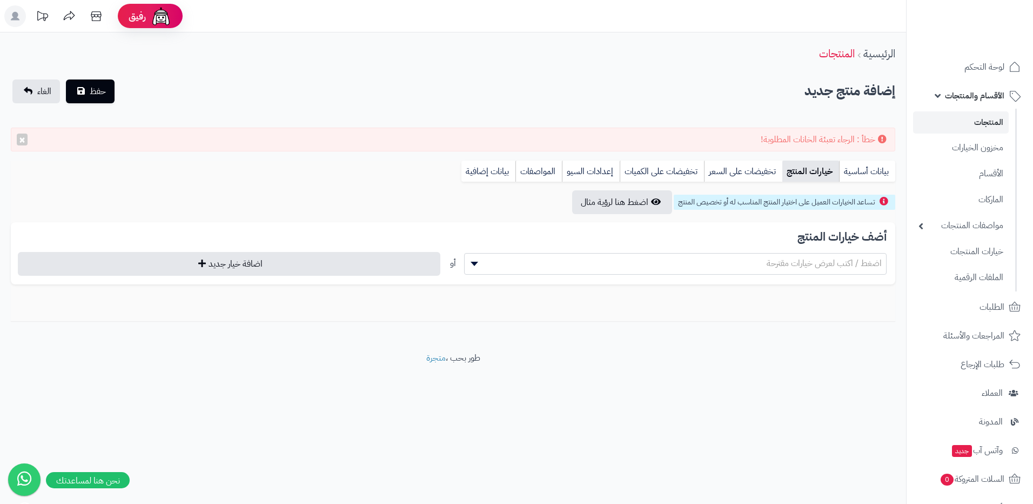
click at [803, 270] on span "اضغط / اكتب لعرض خيارات مقترحة" at bounding box center [676, 263] width 422 height 16
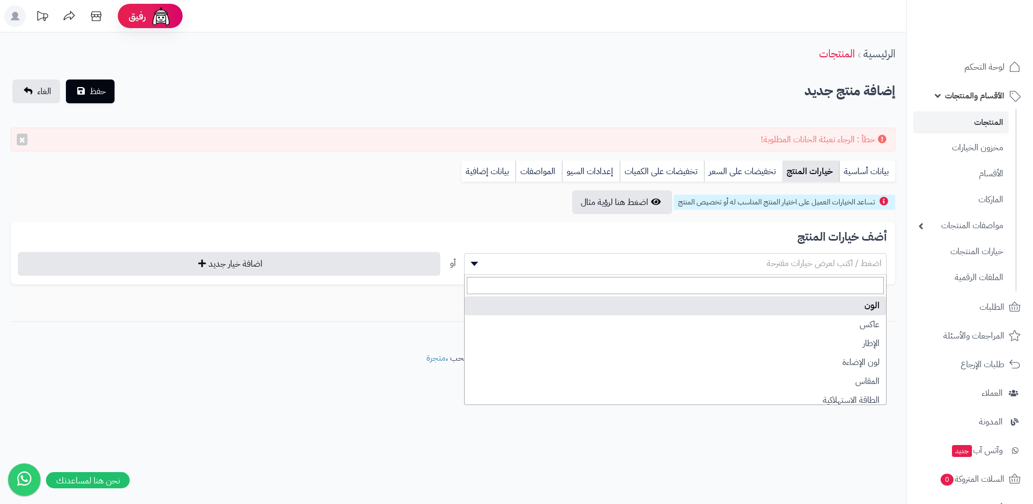
select select "**"
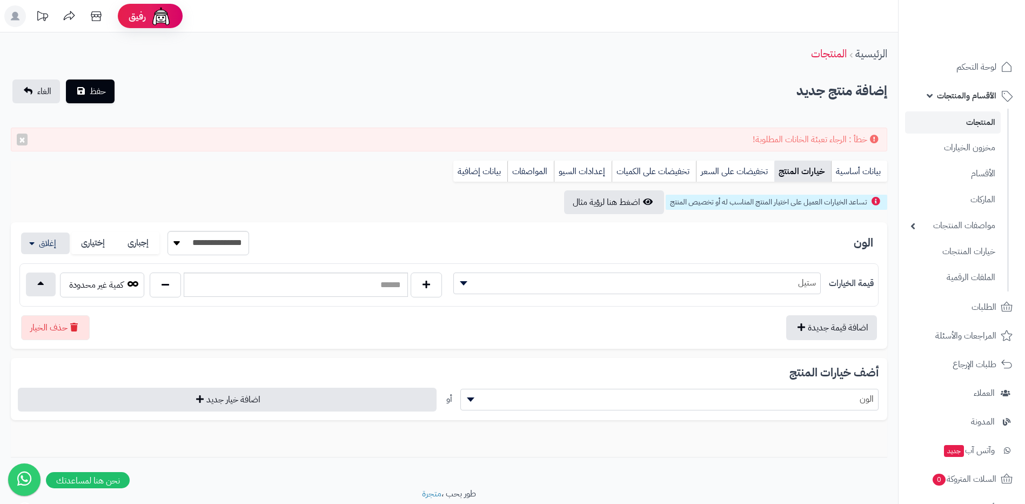
click at [817, 289] on span "ستيل" at bounding box center [637, 283] width 366 height 16
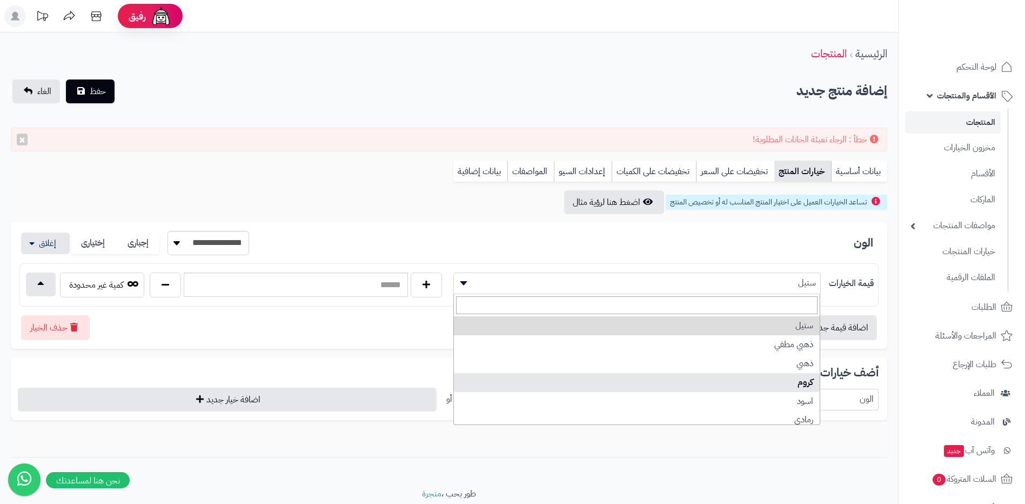
scroll to position [43, 0]
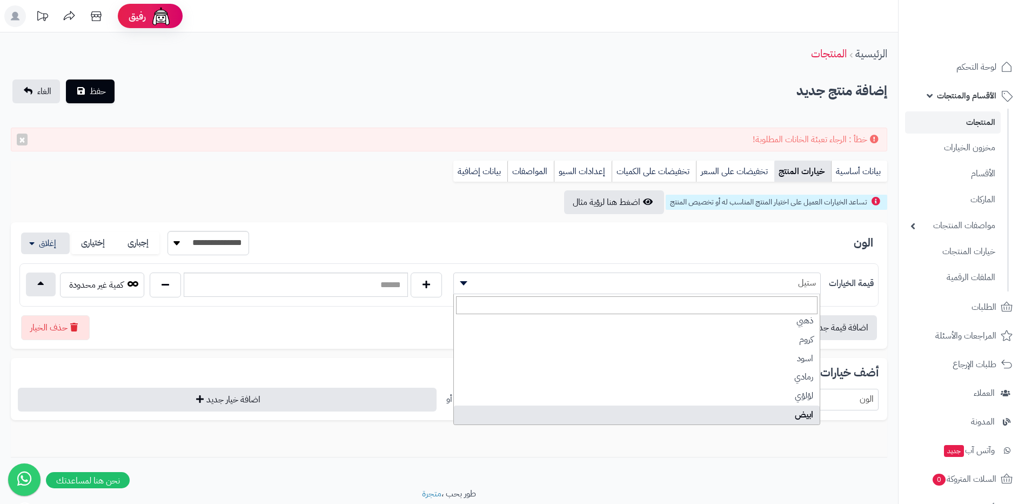
select select "***"
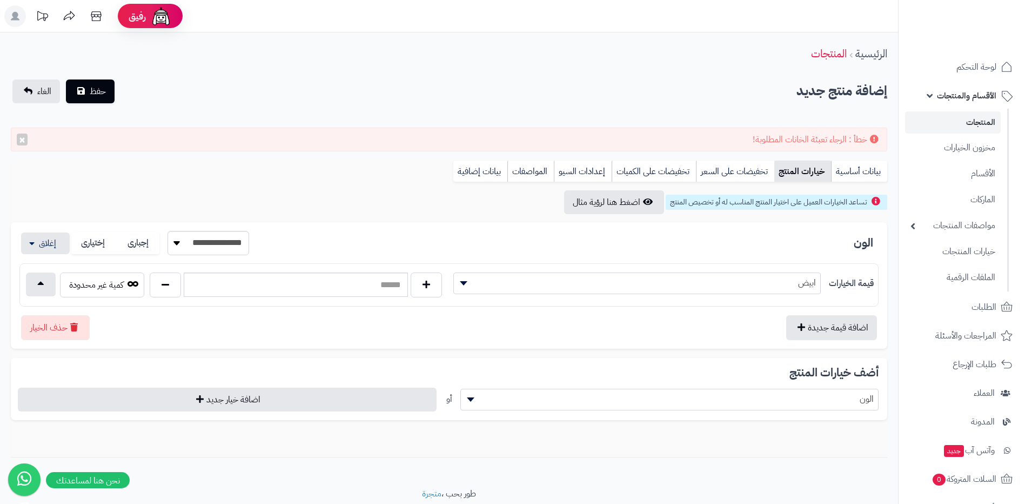
click at [520, 402] on span "الون" at bounding box center [670, 399] width 418 height 16
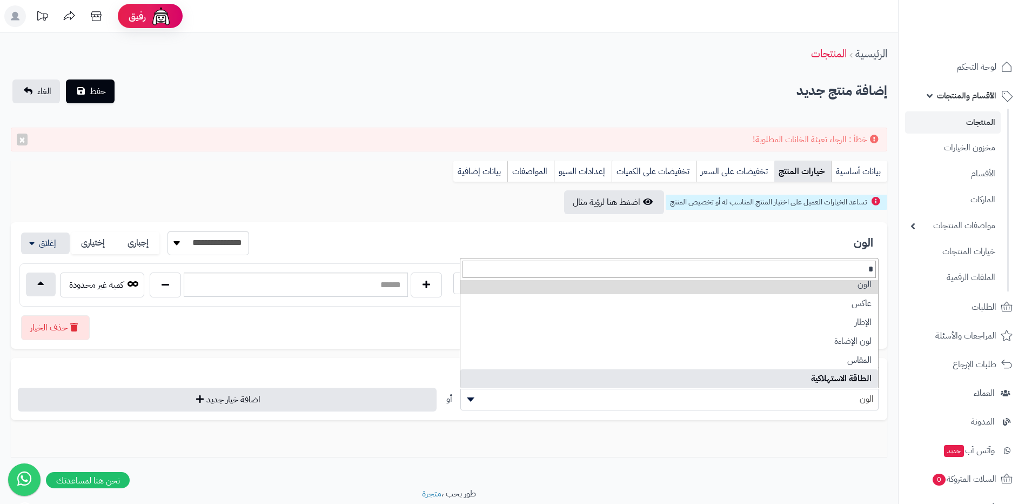
scroll to position [0, 0]
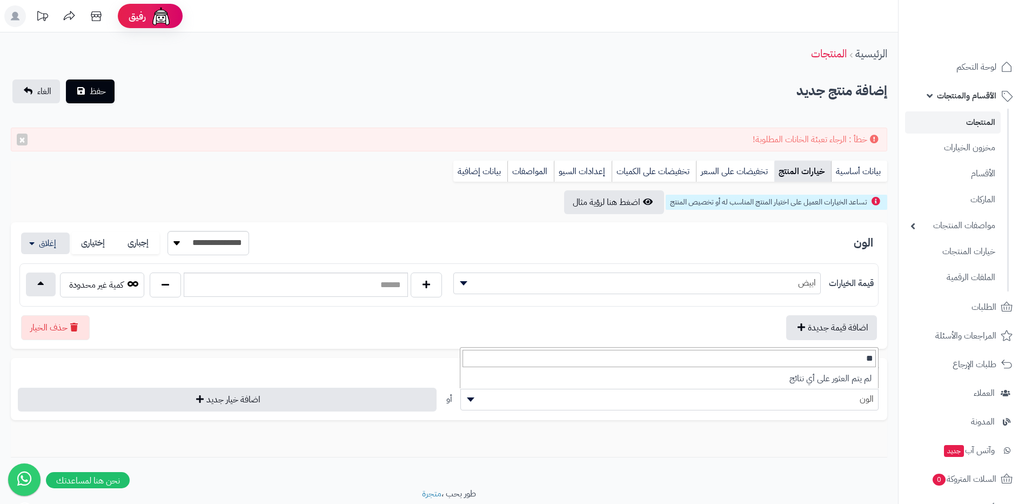
type input "***"
click at [958, 129] on link "المنتجات" at bounding box center [953, 122] width 96 height 22
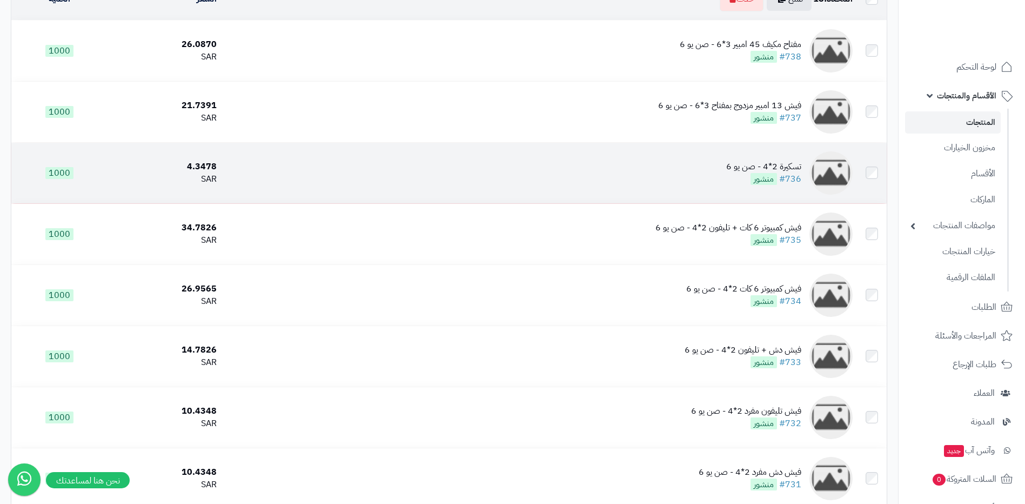
scroll to position [119, 0]
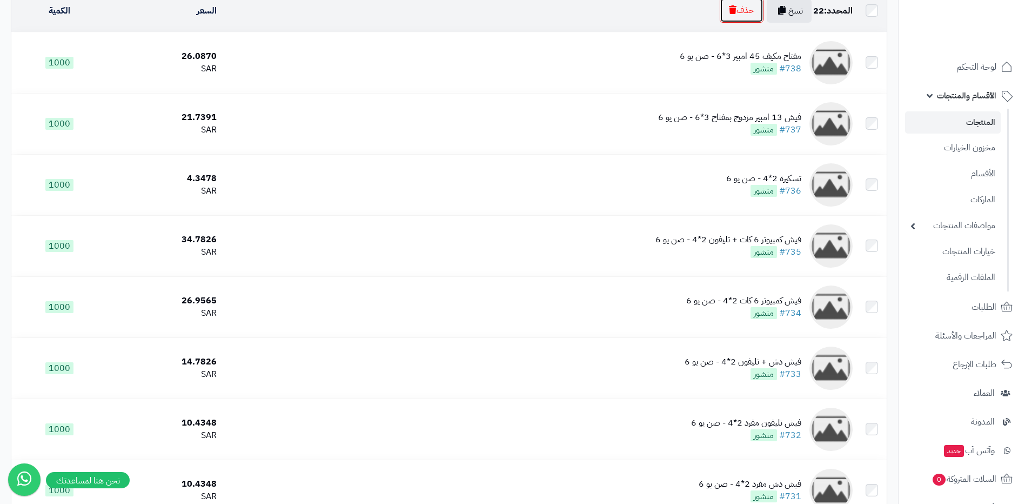
click at [749, 9] on button "حذف" at bounding box center [742, 10] width 44 height 25
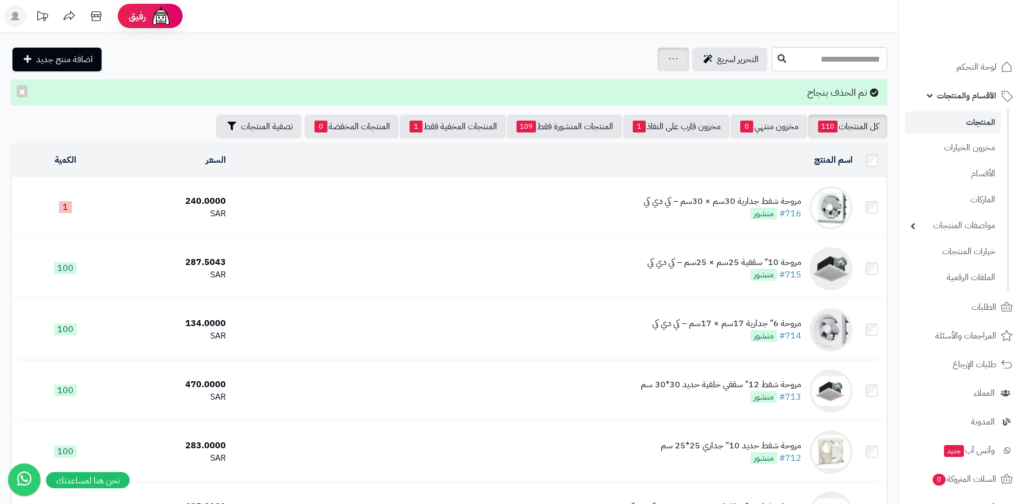
click at [658, 62] on div "جرد مخزون المنتجات جرد مخزون الخيارات فقط تعديل أسعار المنتجات الملصقات تصدير ا…" at bounding box center [673, 60] width 31 height 24
click at [658, 52] on div "جرد مخزون المنتجات جرد مخزون الخيارات فقط تعديل أسعار المنتجات الملصقات تصدير ا…" at bounding box center [673, 60] width 31 height 24
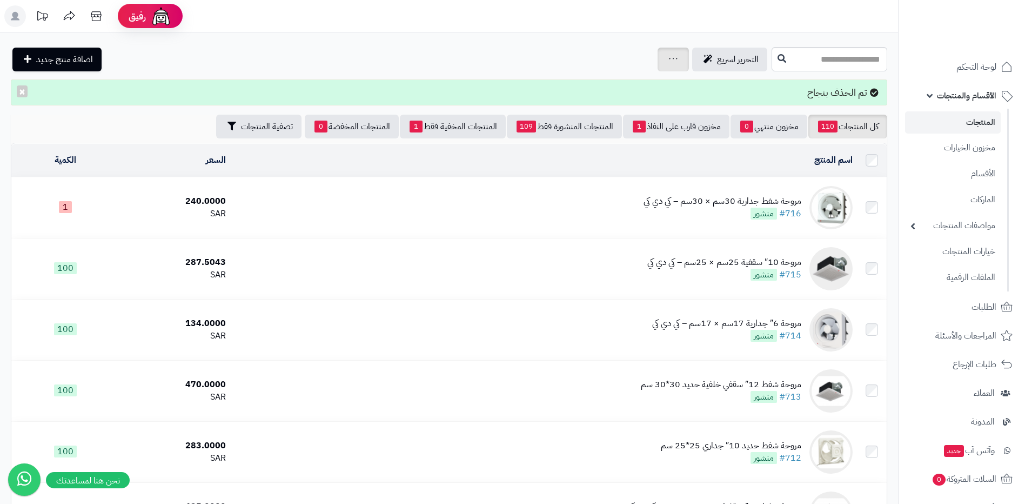
click at [658, 52] on div "جرد مخزون المنتجات جرد مخزون الخيارات فقط تعديل أسعار المنتجات الملصقات تصدير ا…" at bounding box center [673, 60] width 31 height 24
click at [658, 48] on div "جرد مخزون المنتجات جرد مخزون الخيارات فقط تعديل أسعار المنتجات الملصقات تصدير ا…" at bounding box center [673, 60] width 31 height 24
click at [658, 66] on div "جرد مخزون المنتجات جرد مخزون الخيارات فقط تعديل أسعار المنتجات الملصقات تصدير ا…" at bounding box center [673, 60] width 31 height 24
click at [772, 66] on input "text" at bounding box center [830, 59] width 116 height 24
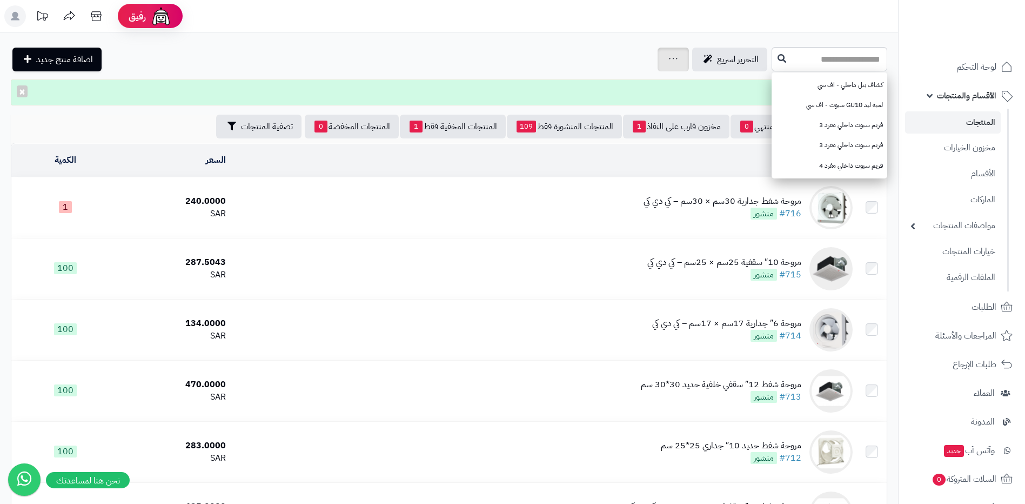
click at [658, 67] on div "جرد مخزون المنتجات جرد مخزون الخيارات فقط تعديل أسعار المنتجات الملصقات تصدير ا…" at bounding box center [673, 60] width 31 height 24
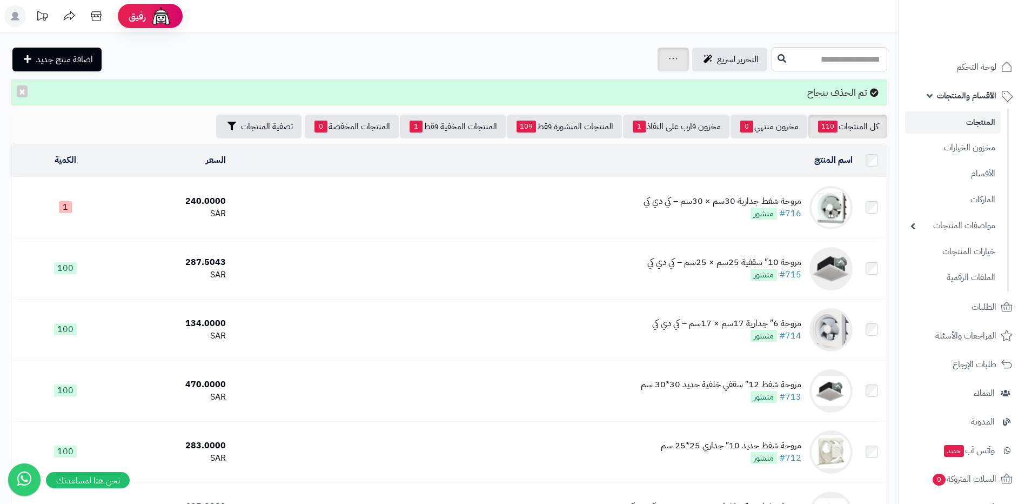
click at [669, 65] on link at bounding box center [673, 59] width 9 height 13
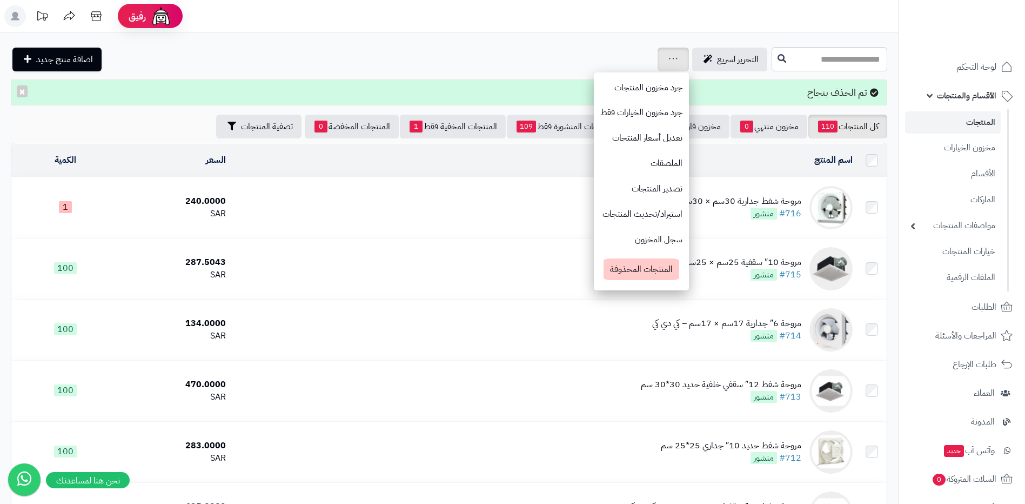
click at [669, 65] on link at bounding box center [673, 59] width 9 height 13
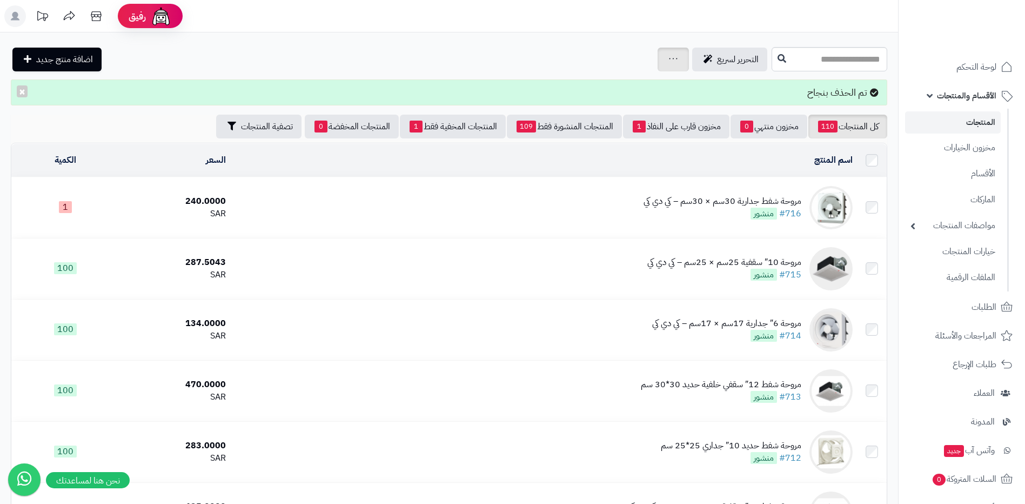
click at [669, 65] on link at bounding box center [673, 59] width 9 height 13
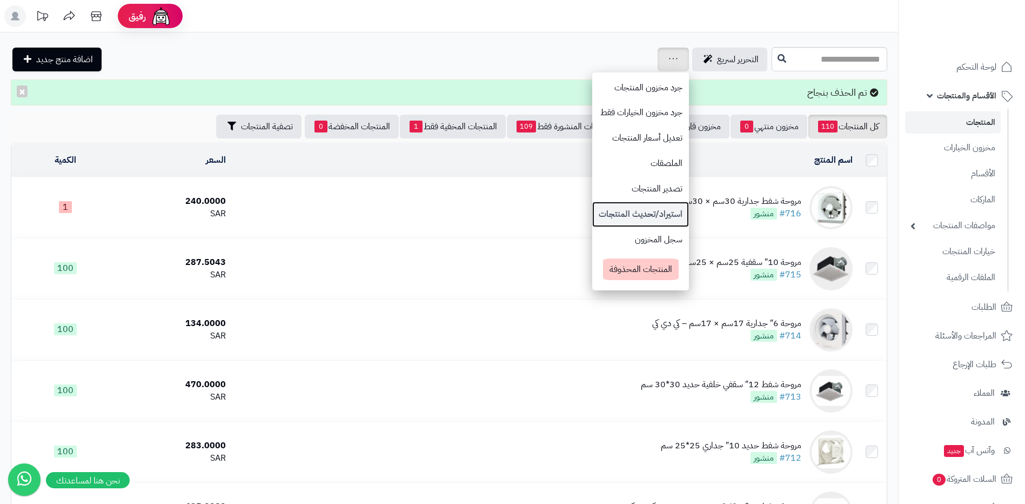
click at [598, 214] on link "استيراد/تحديث المنتجات" at bounding box center [640, 214] width 97 height 25
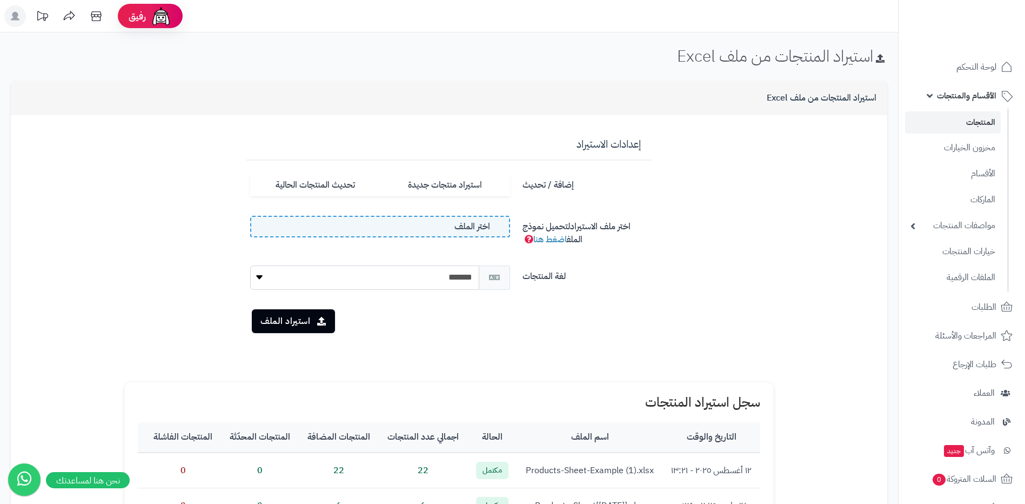
click at [483, 222] on span "اختر الملف" at bounding box center [472, 226] width 36 height 12
click at [0, 0] on input "اختر الملف" at bounding box center [0, 0] width 0 height 0
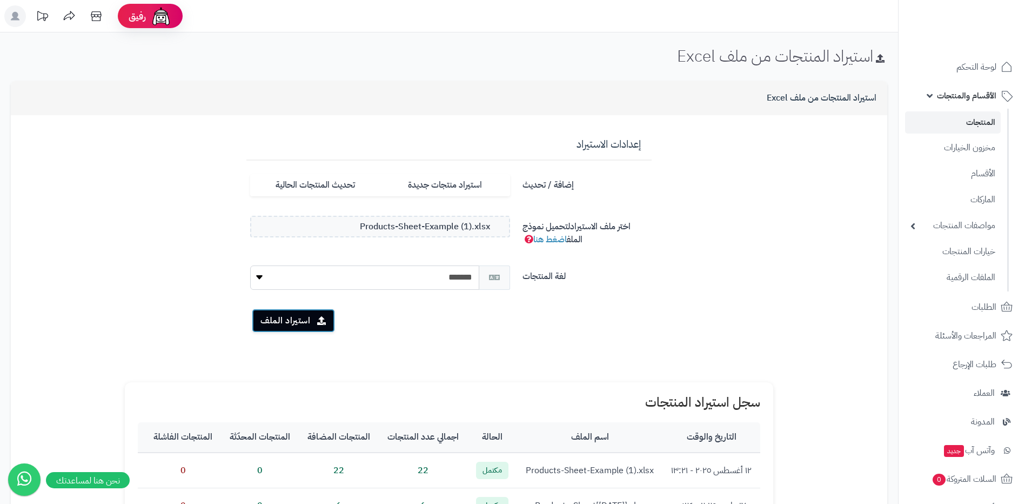
click at [317, 313] on button "استيراد الملف" at bounding box center [293, 321] width 83 height 24
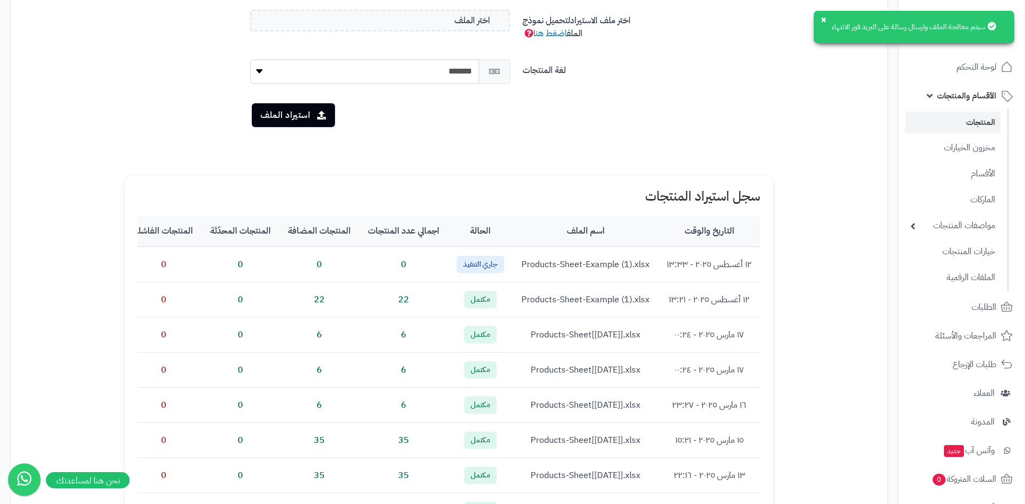
scroll to position [108, 0]
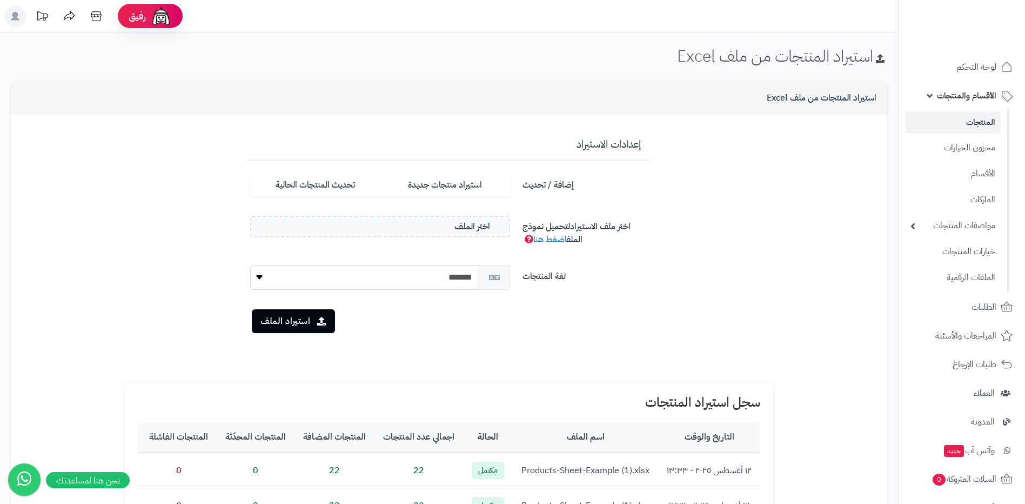
scroll to position [108, 0]
